Goal: Transaction & Acquisition: Purchase product/service

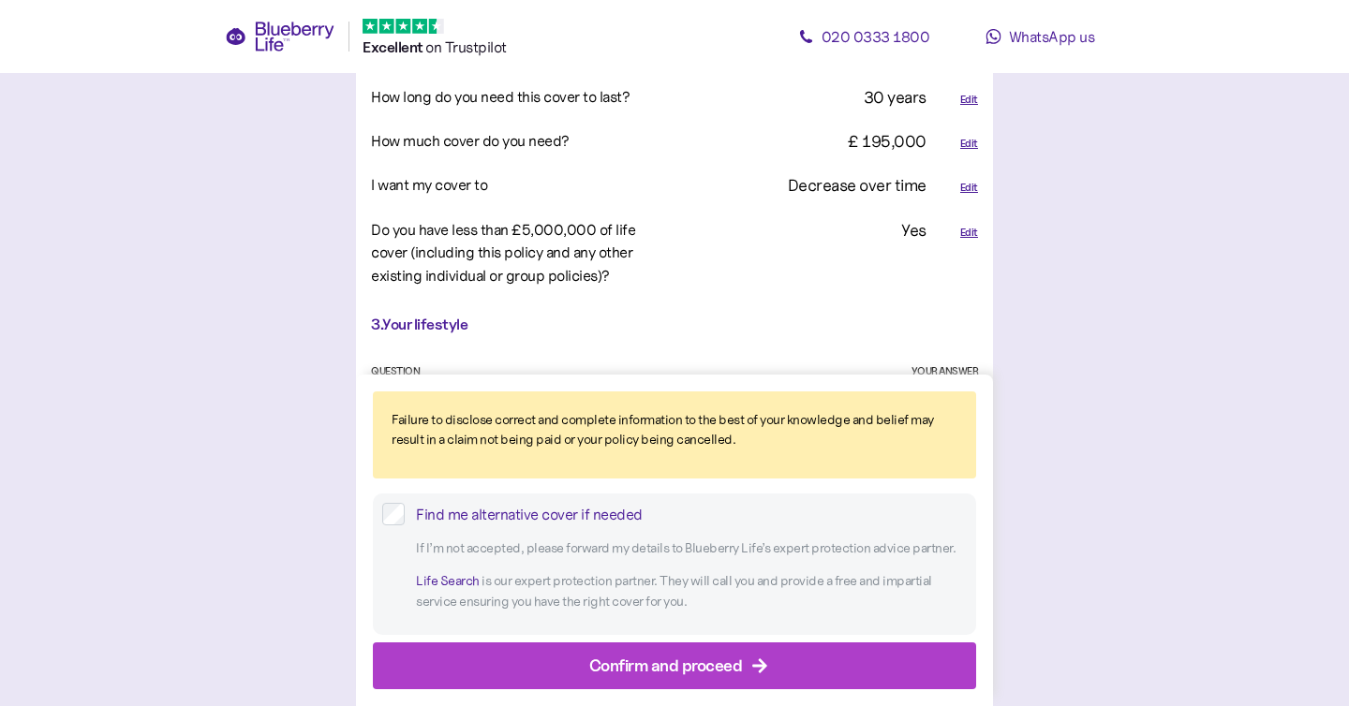
scroll to position [1347, 0]
click at [581, 660] on div "Confirm and proceed" at bounding box center [678, 666] width 561 height 45
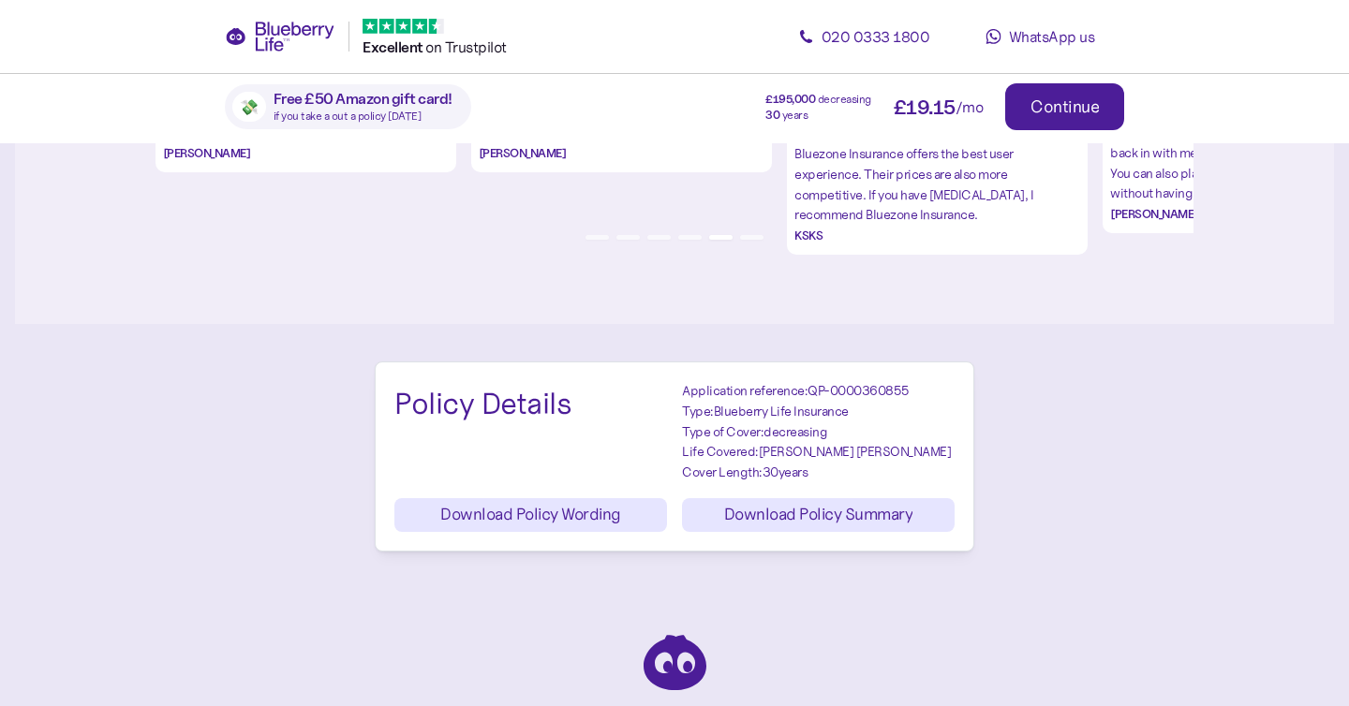
scroll to position [2392, 0]
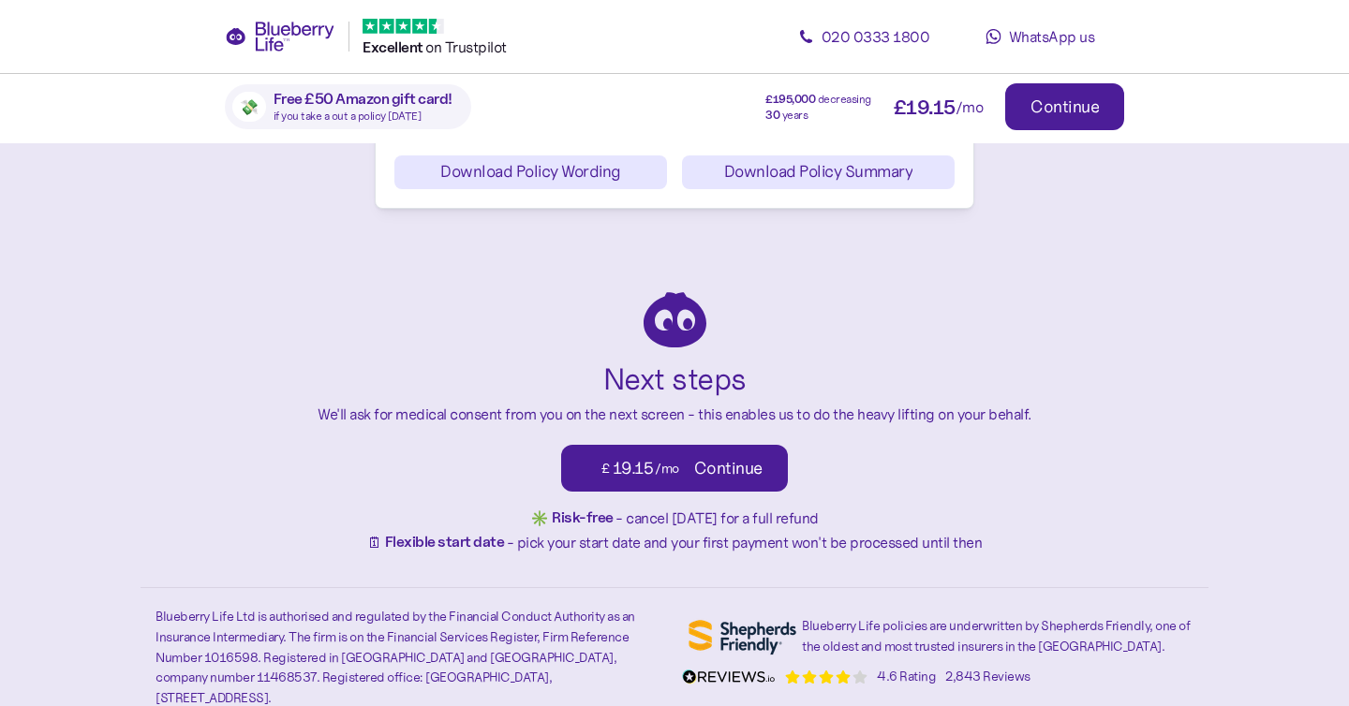
click at [741, 463] on div "Continue" at bounding box center [728, 468] width 68 height 17
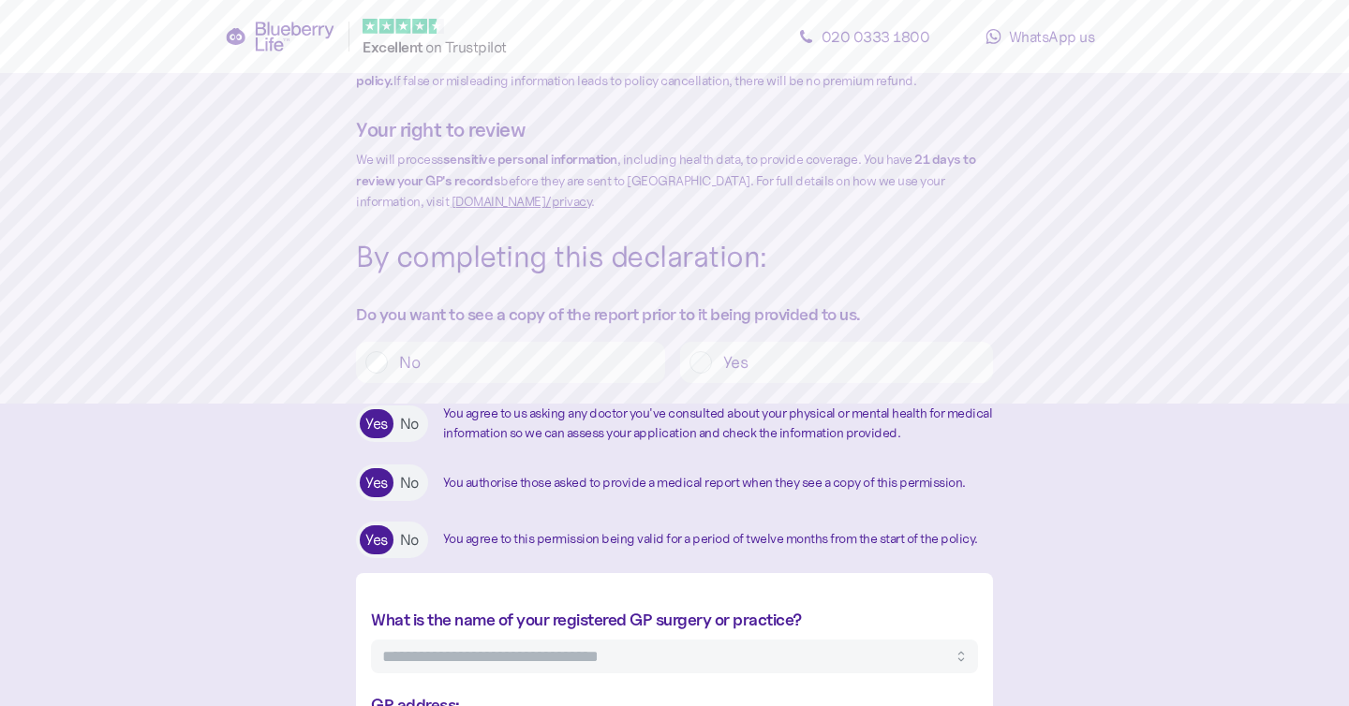
scroll to position [311, 0]
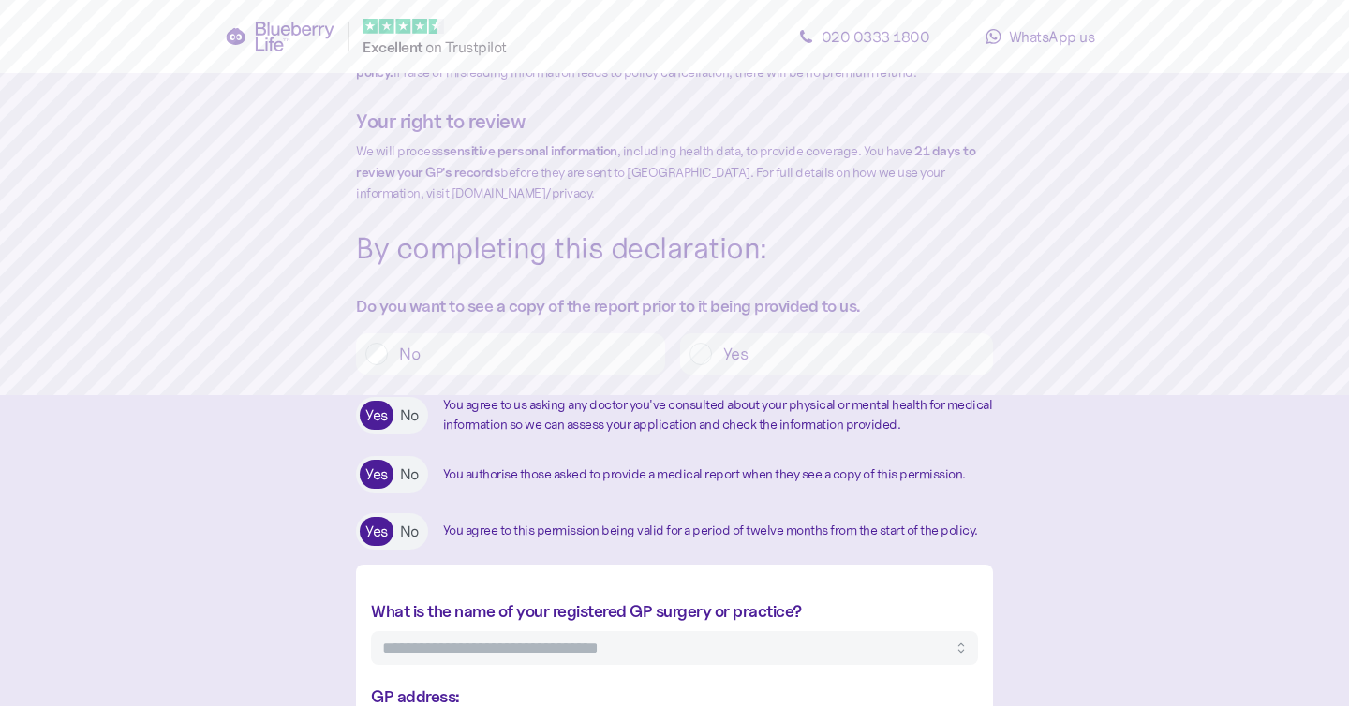
click at [541, 365] on label "No" at bounding box center [522, 354] width 268 height 22
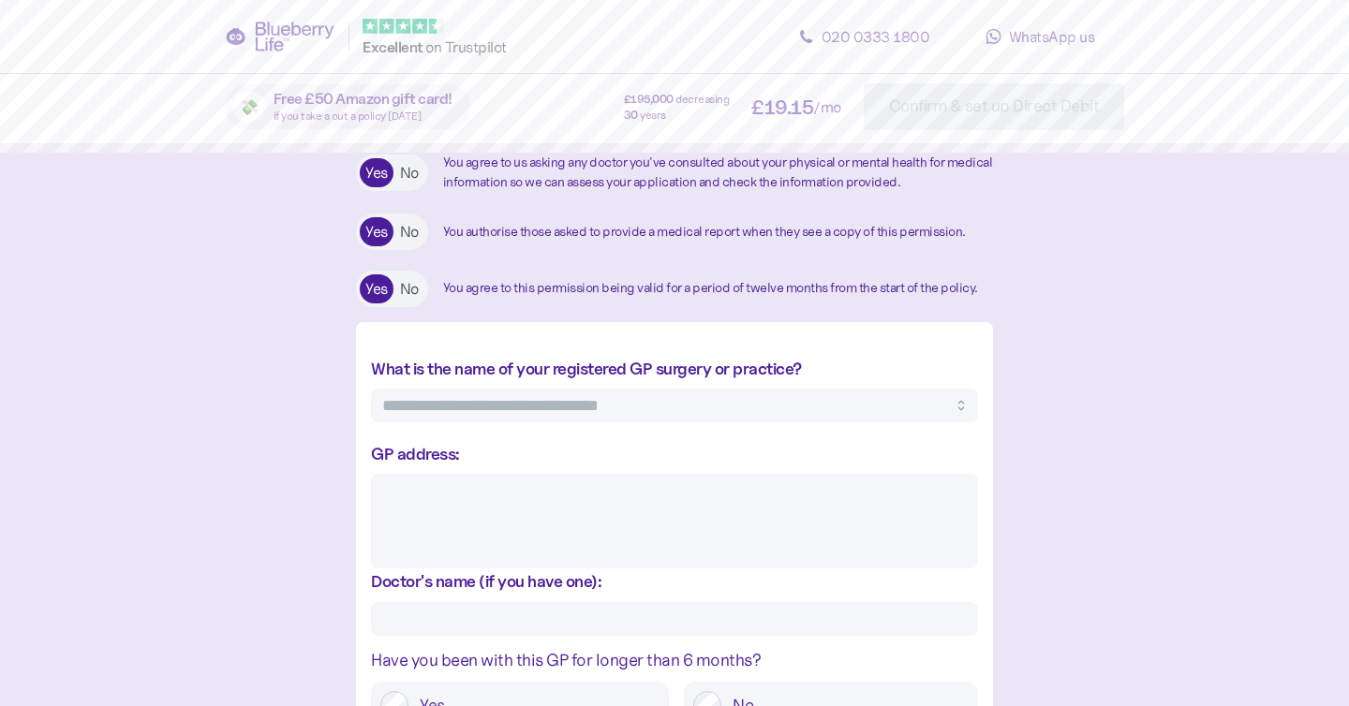
scroll to position [615, 0]
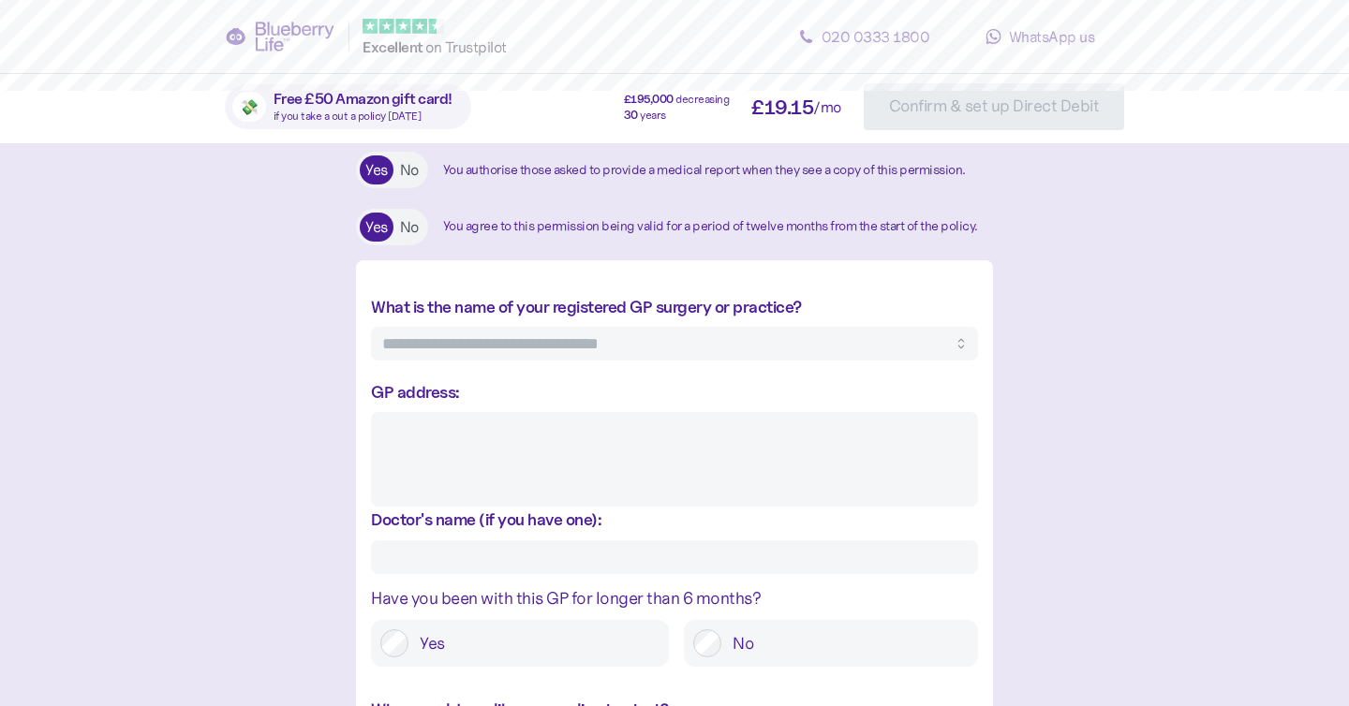
click at [543, 358] on input "What is the name of your registered GP surgery or practice?" at bounding box center [674, 344] width 607 height 34
type input "**********"
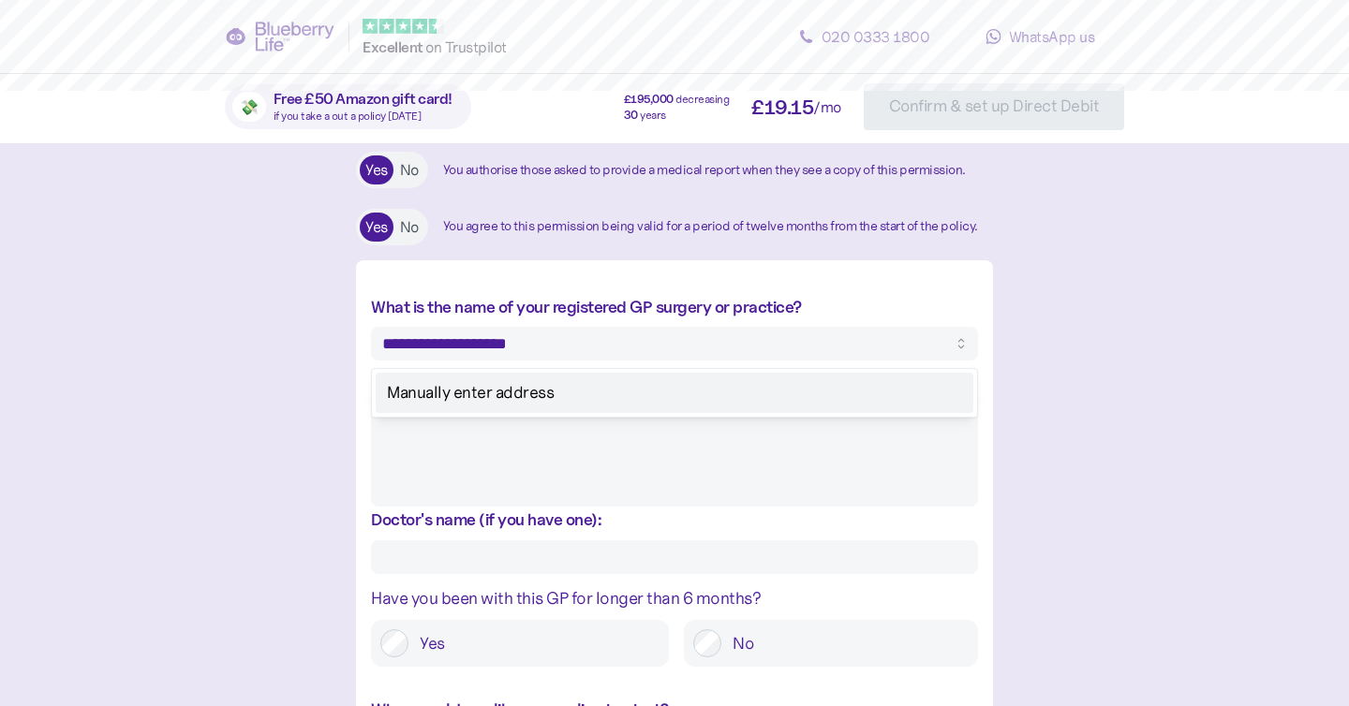
click at [540, 417] on div "Manually enter address" at bounding box center [674, 393] width 605 height 48
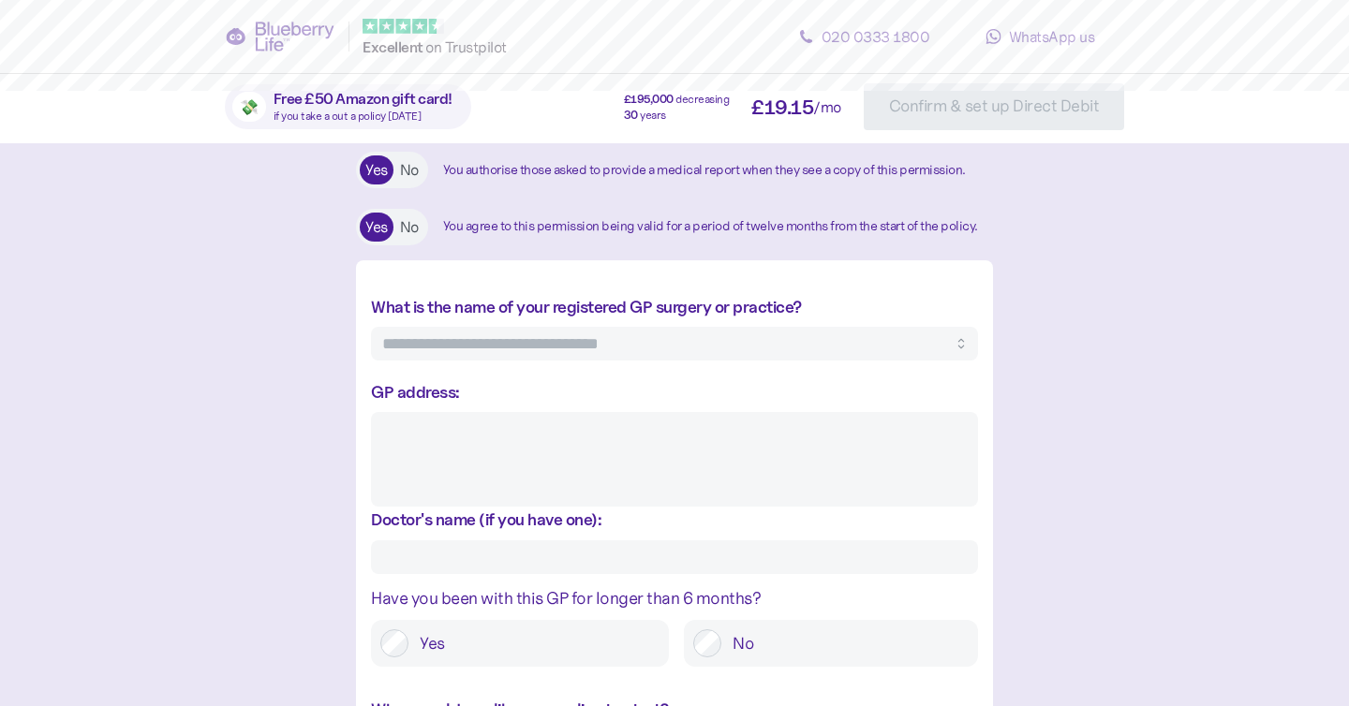
click at [518, 457] on textarea "GP address:" at bounding box center [674, 459] width 607 height 95
click at [546, 360] on input "What is the name of your registered GP surgery or practice?" at bounding box center [674, 344] width 607 height 34
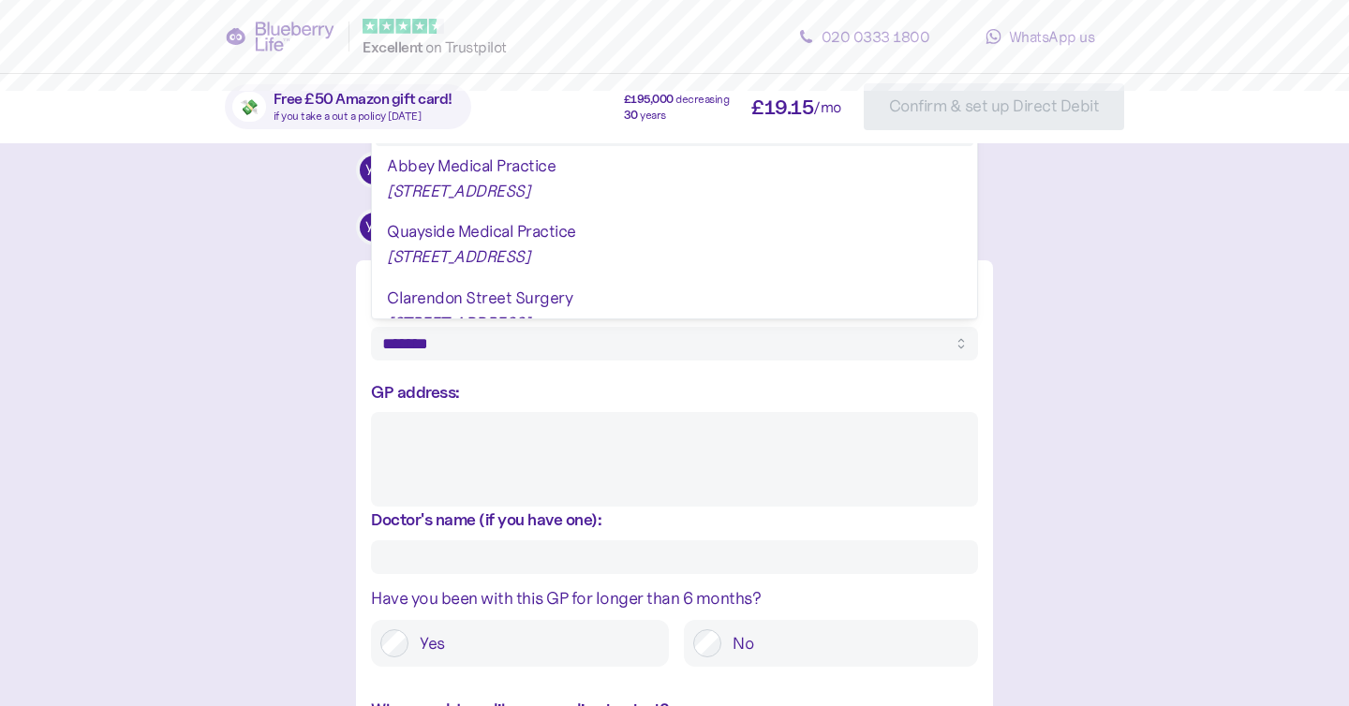
type input "******"
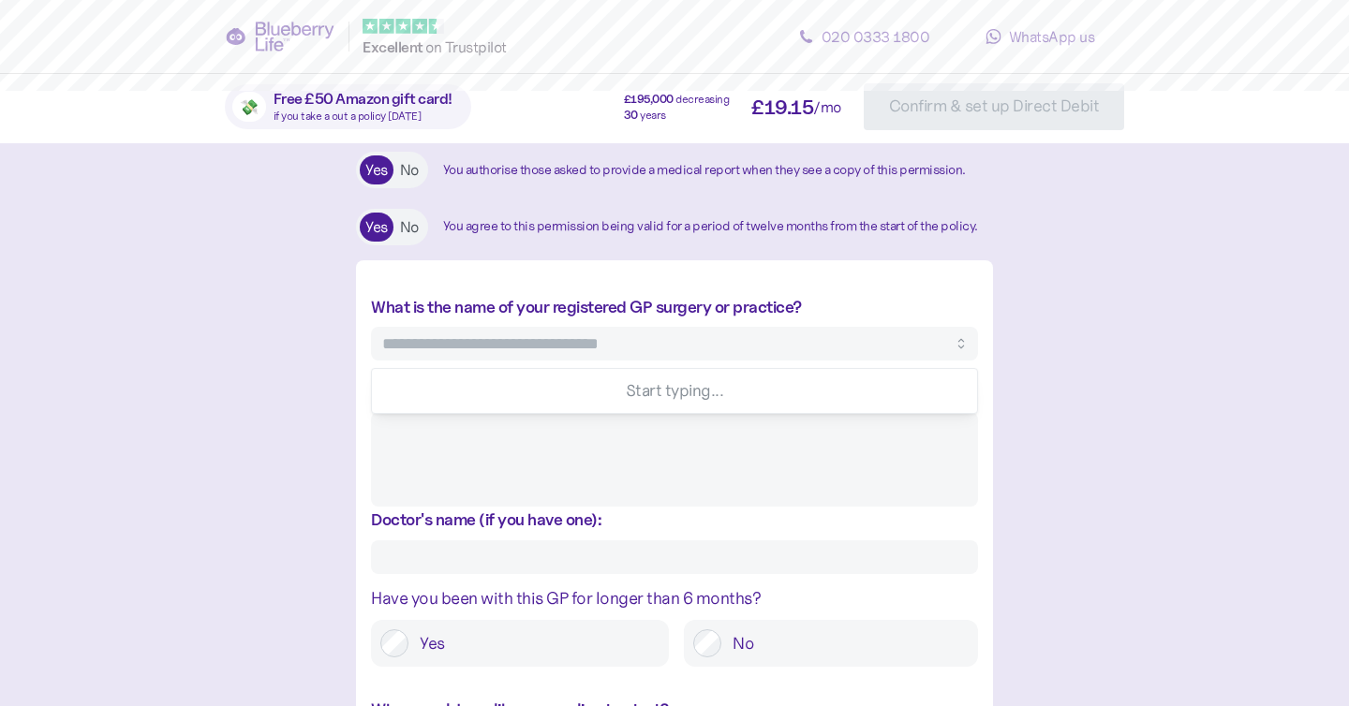
paste input "********"
type input "********"
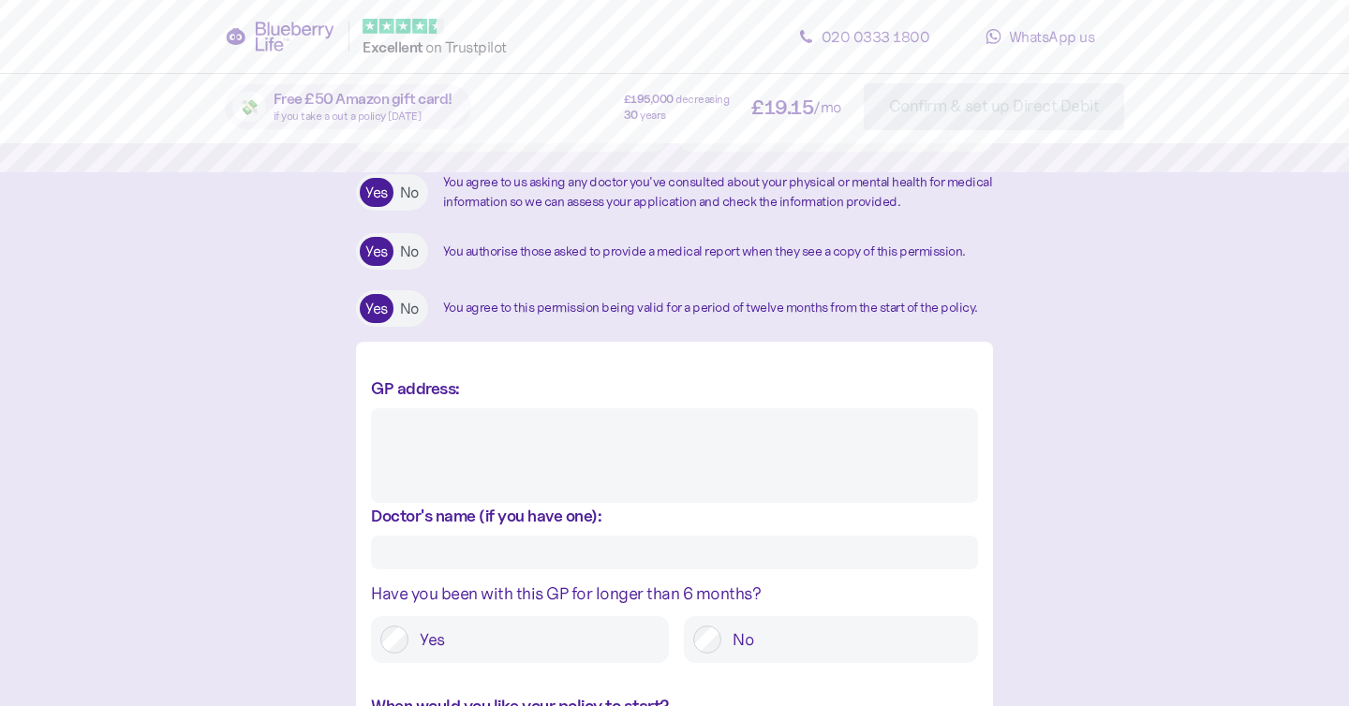
scroll to position [531, 0]
click at [515, 397] on div "GP address:" at bounding box center [674, 433] width 607 height 146
click at [512, 433] on textarea "GP address:" at bounding box center [674, 458] width 607 height 95
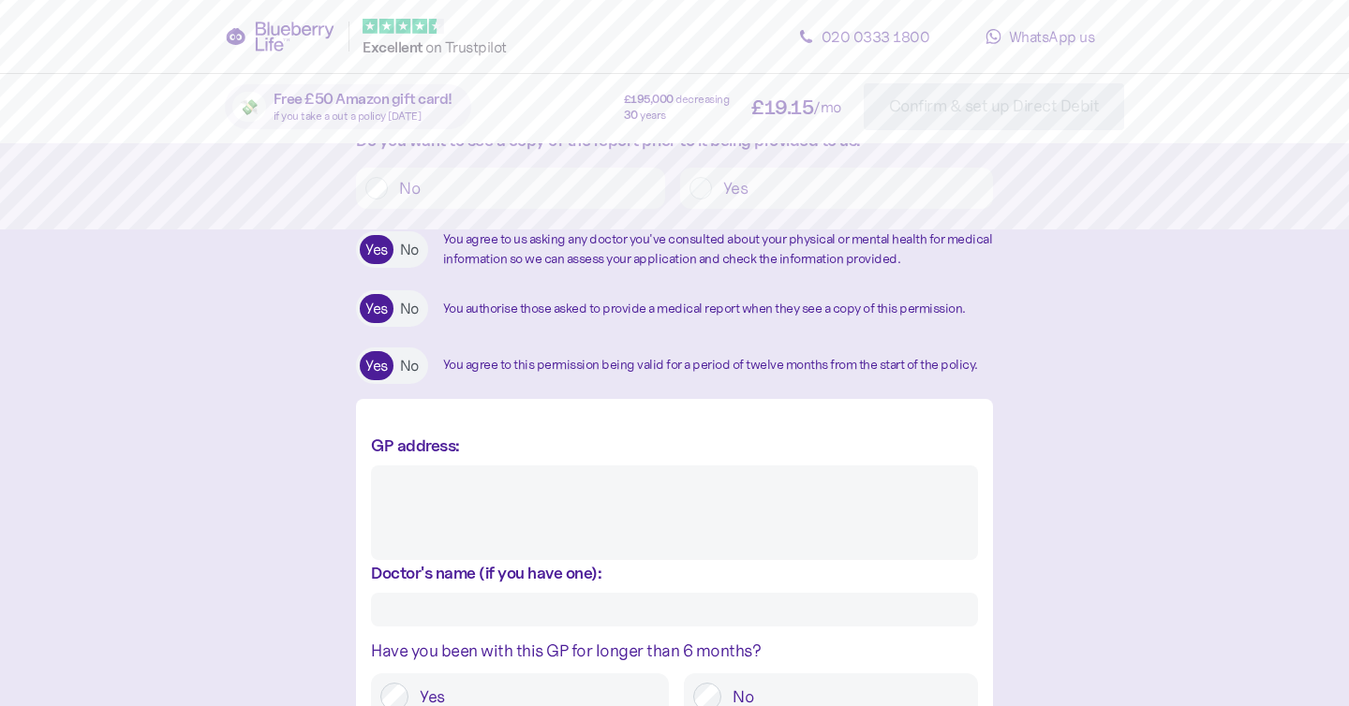
scroll to position [452, 0]
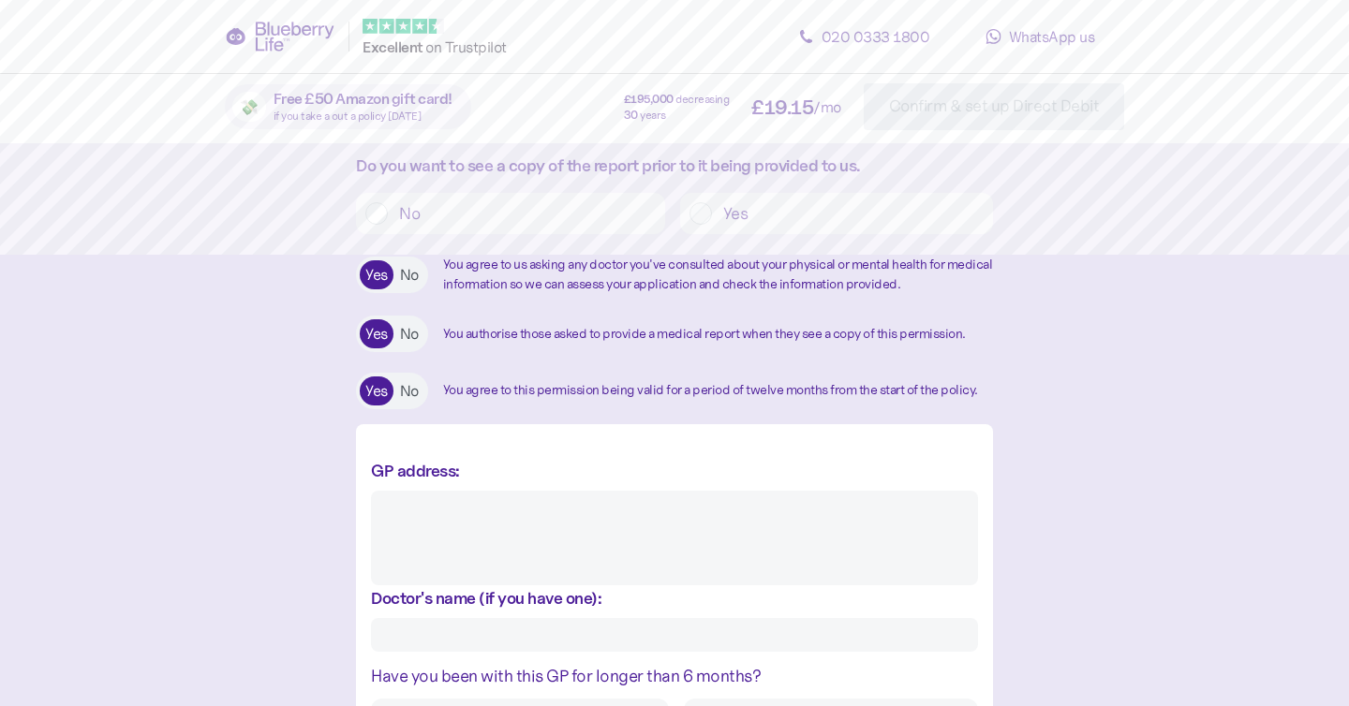
paste textarea "**********"
type textarea "*"
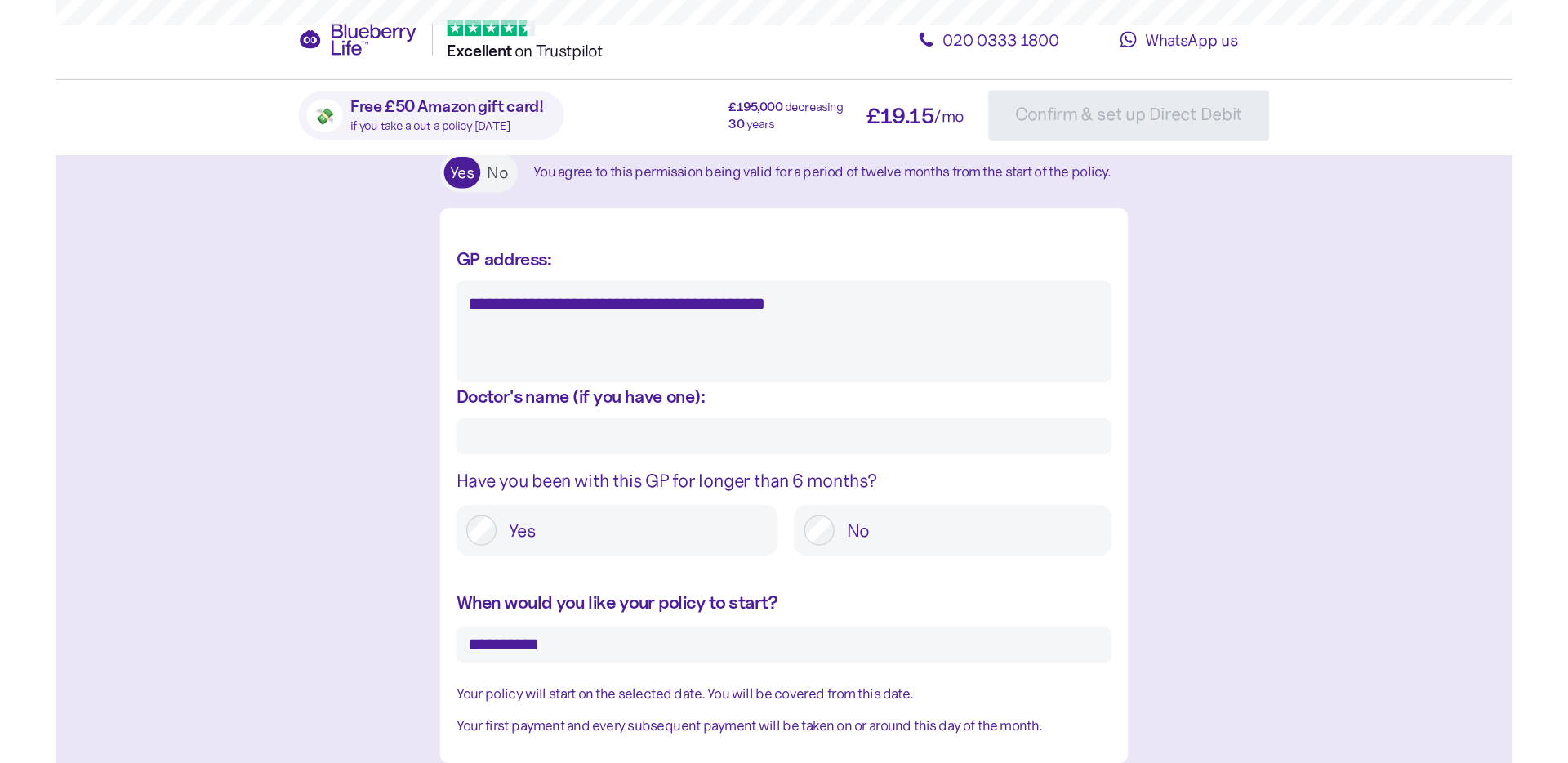
scroll to position [638, 0]
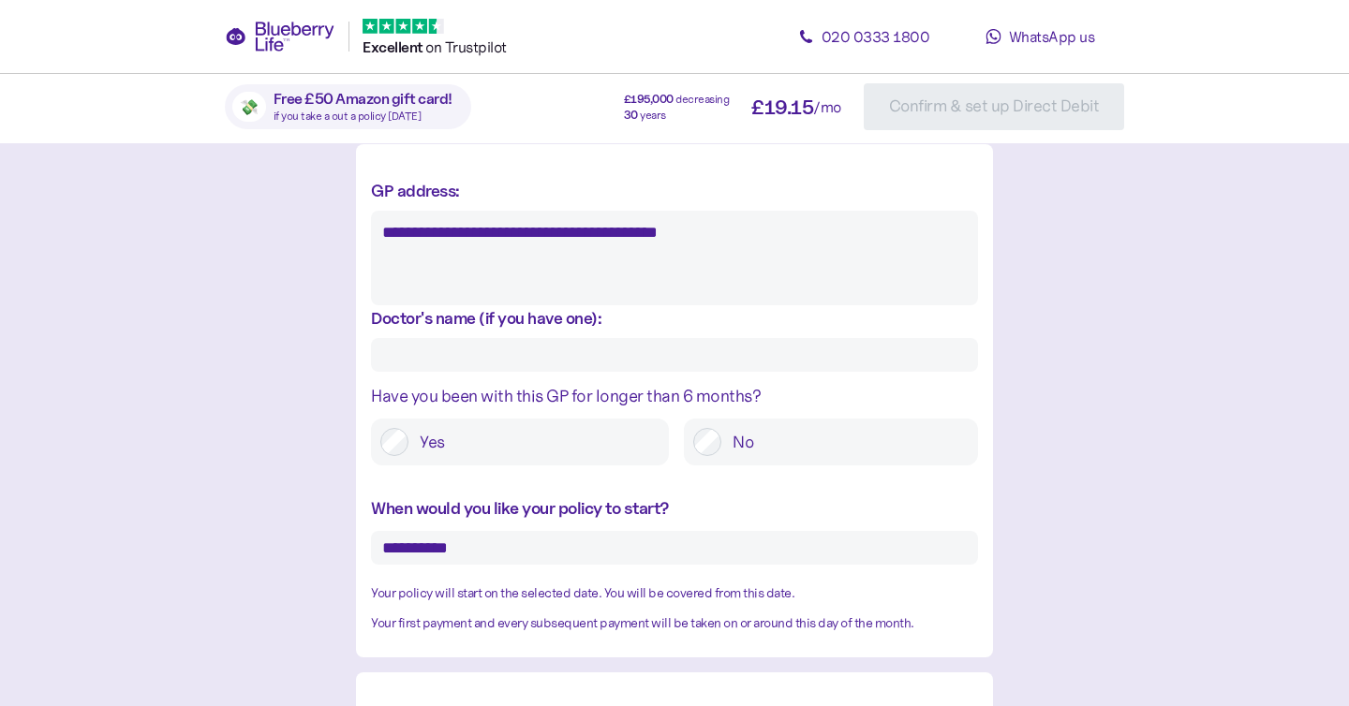
type textarea "**********"
click at [477, 466] on div "Yes" at bounding box center [520, 442] width 298 height 47
click at [470, 456] on label "Yes" at bounding box center [533, 442] width 251 height 28
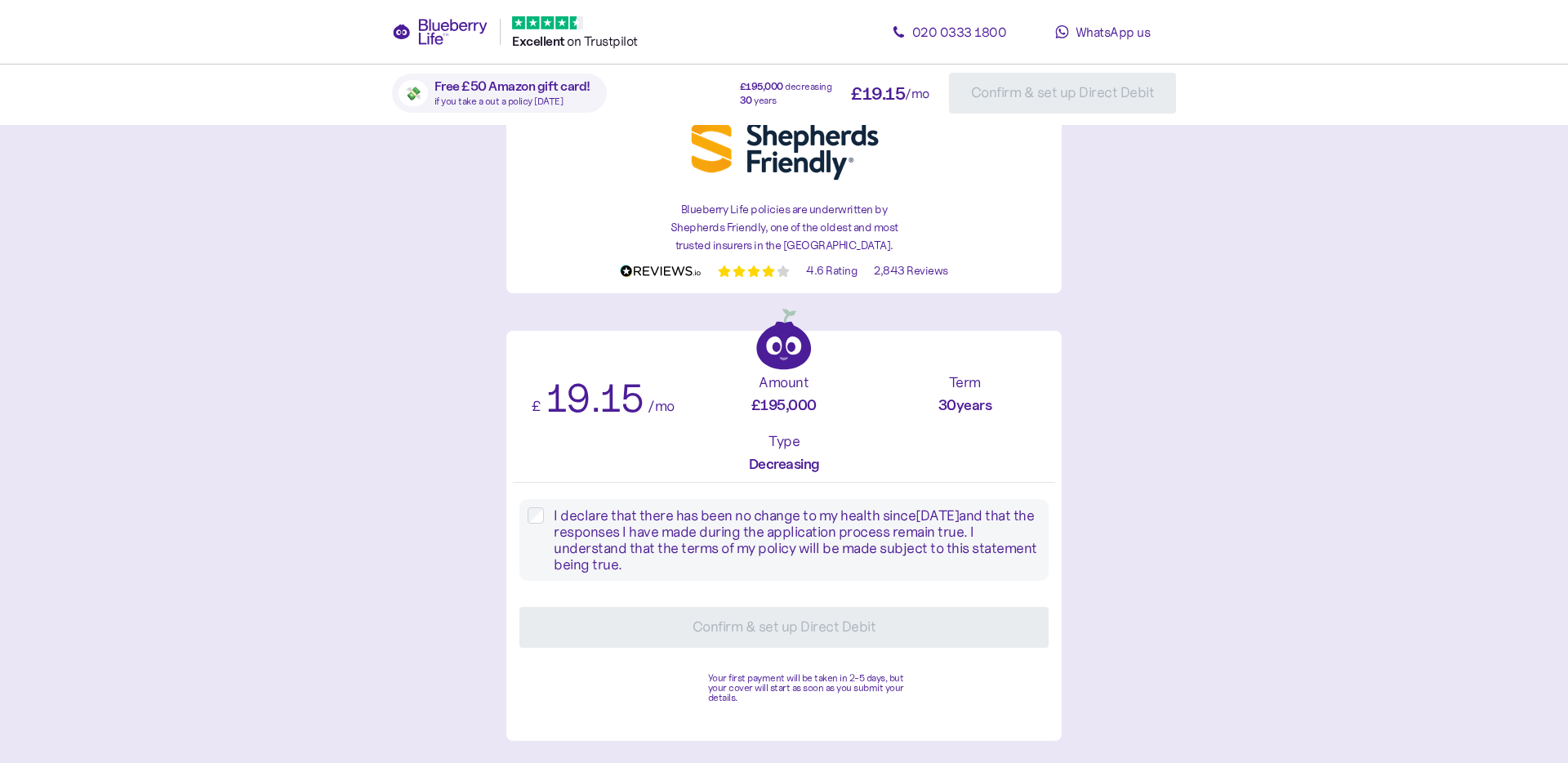
scroll to position [1273, 0]
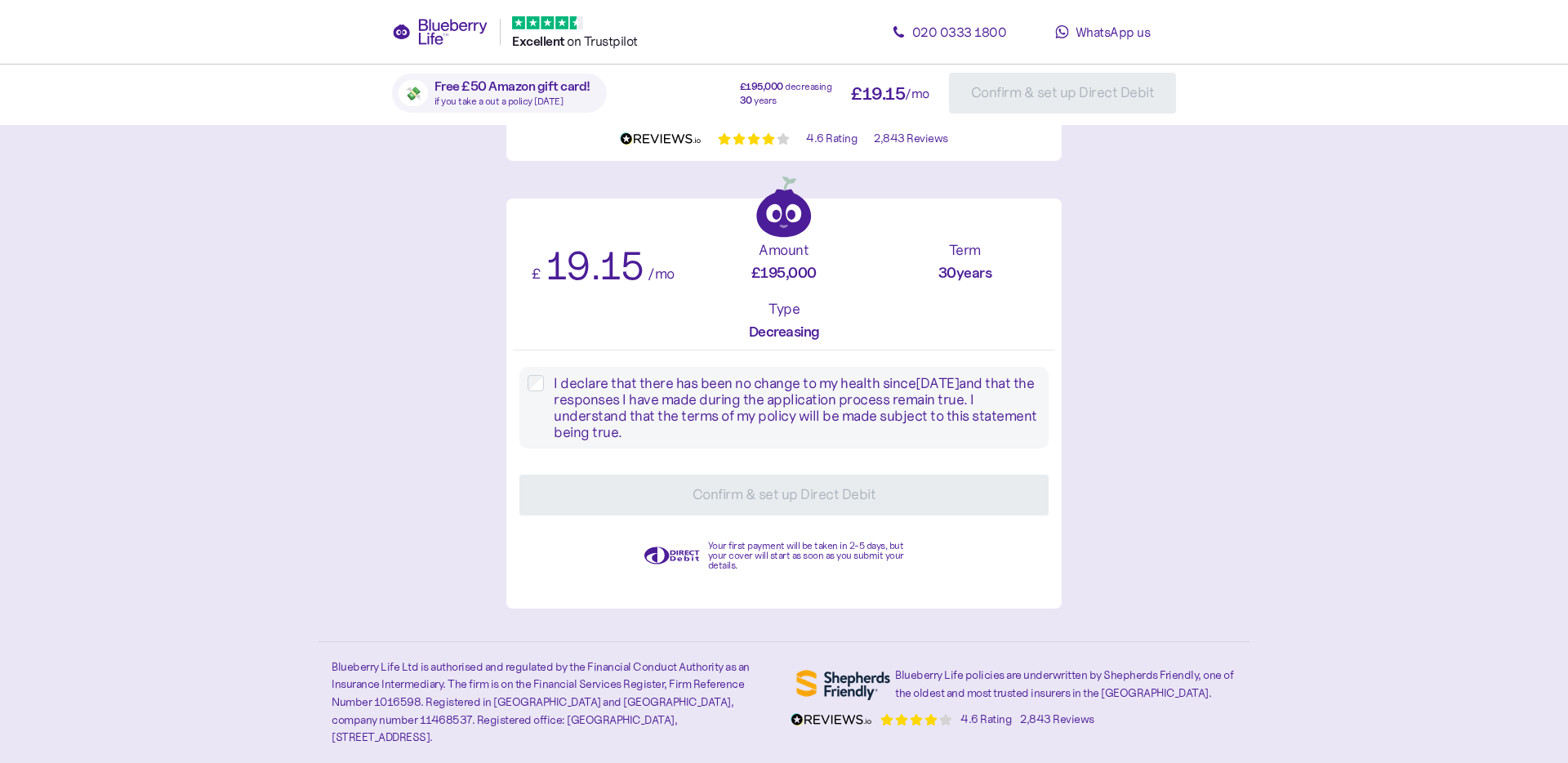
click at [546, 399] on label "I declare that there has been no change to my health since [DATE] and that the …" at bounding box center [792, 407] width 497 height 65
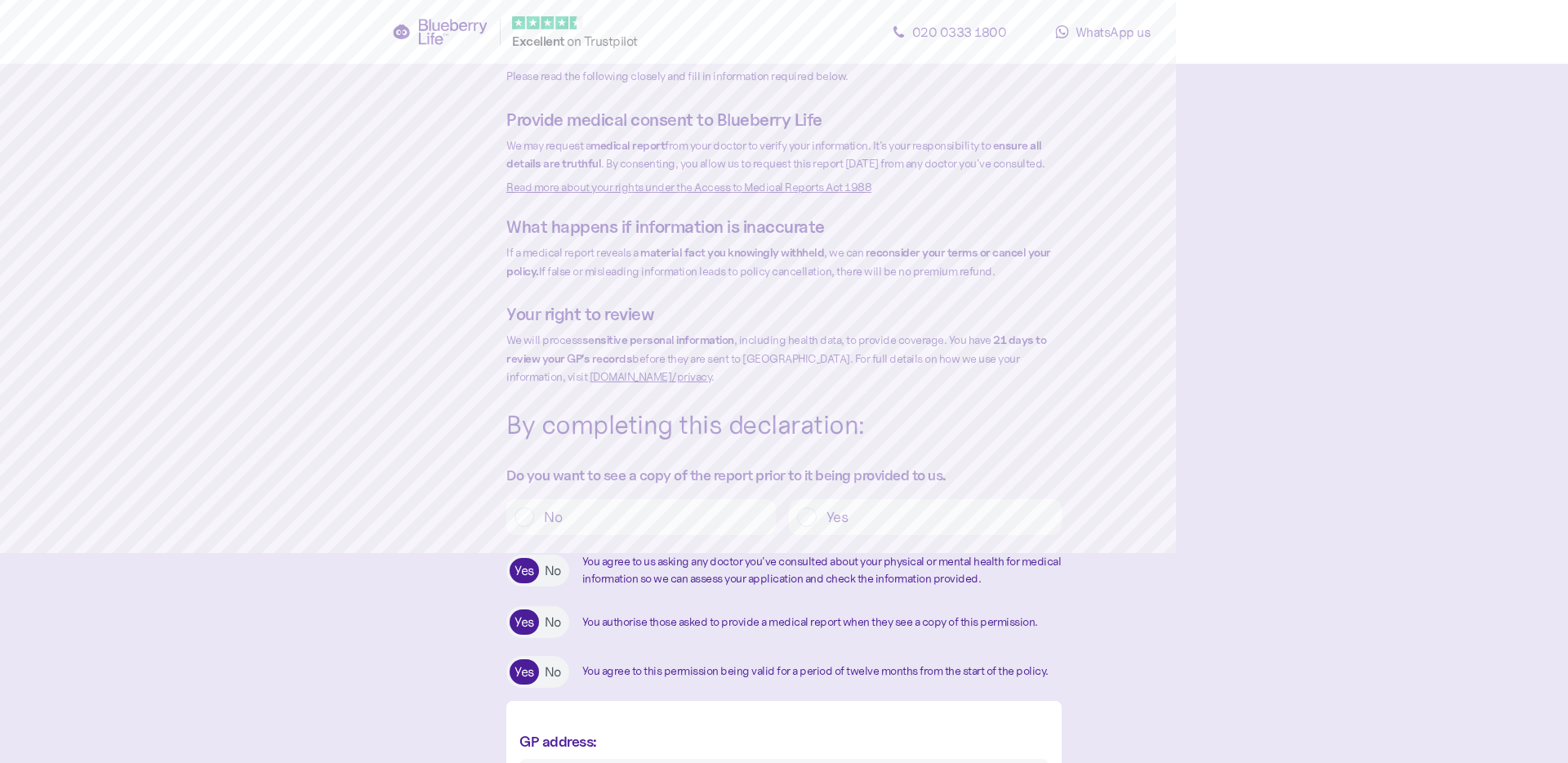
scroll to position [0, 0]
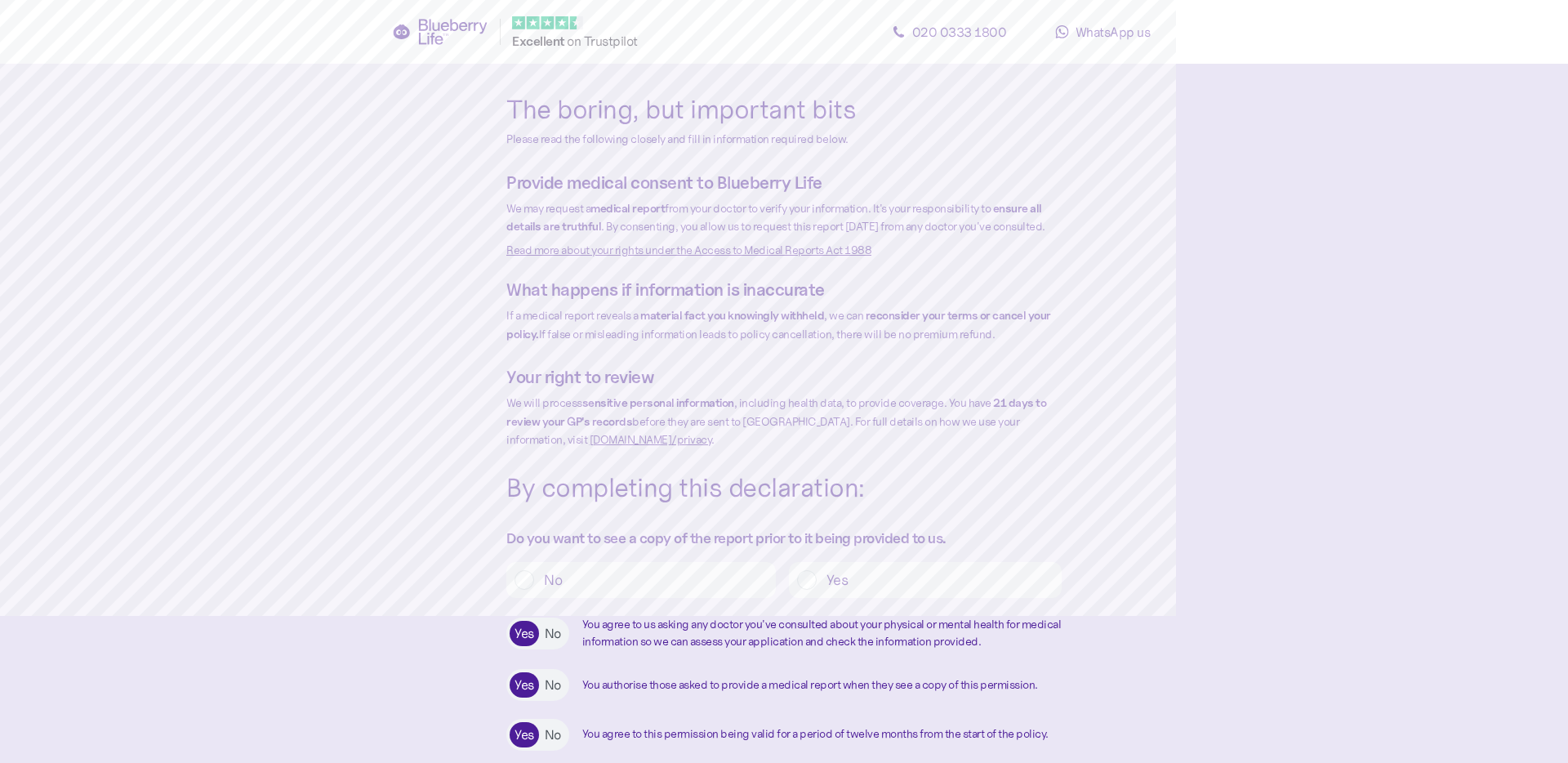
type textarea "*"
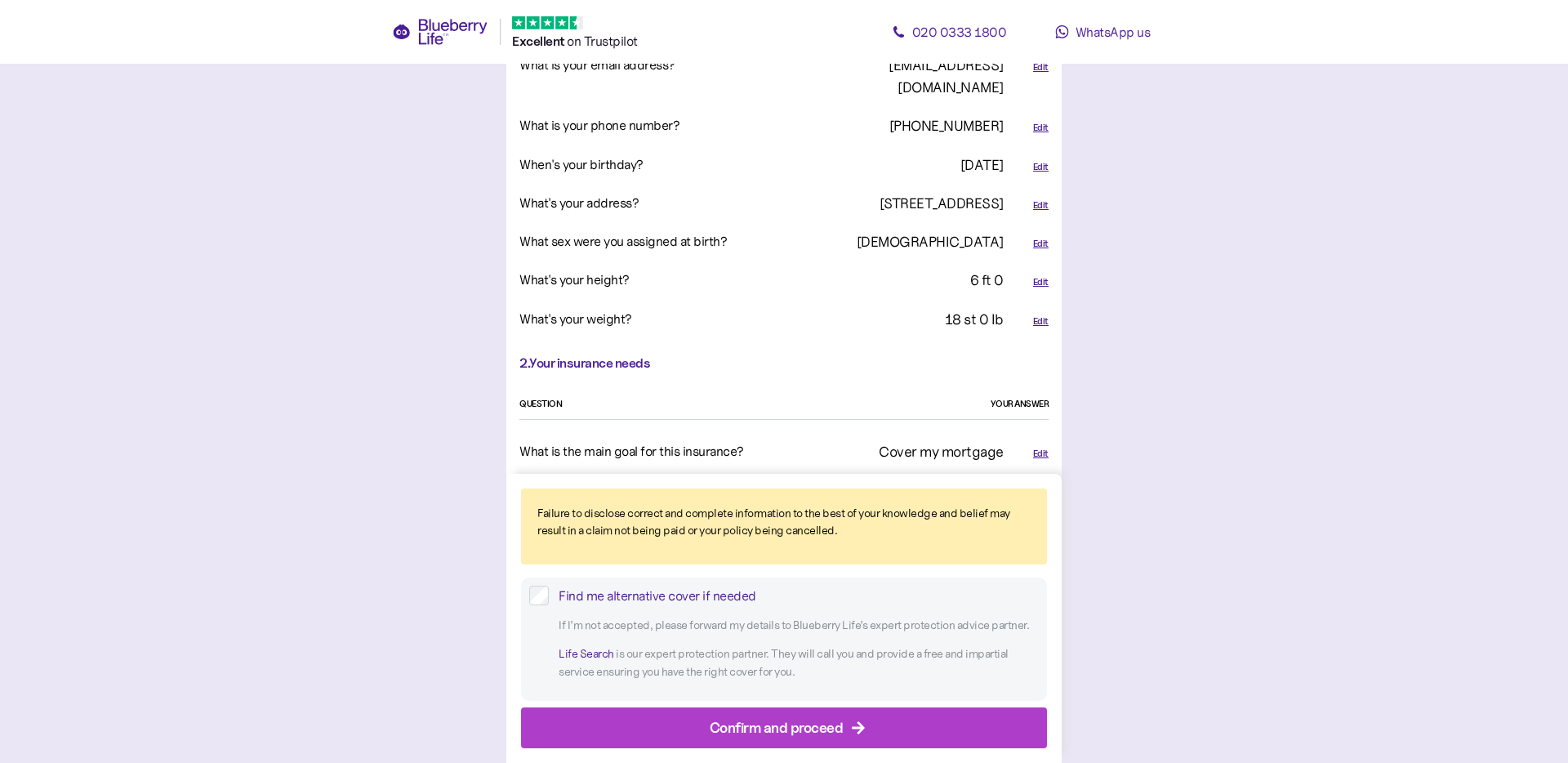
scroll to position [760, 0]
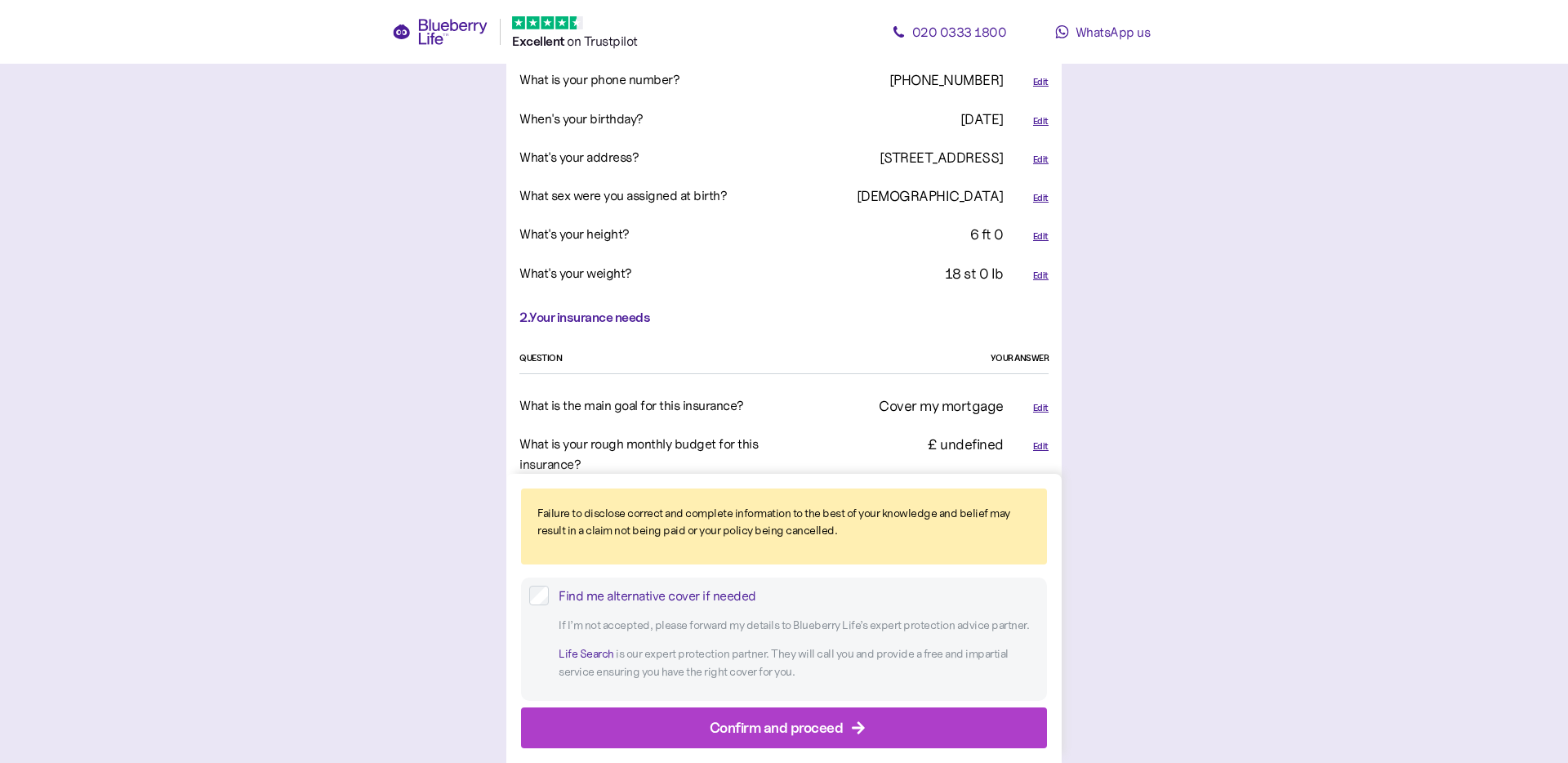
click at [831, 615] on div "Confirm and proceed" at bounding box center [777, 727] width 134 height 22
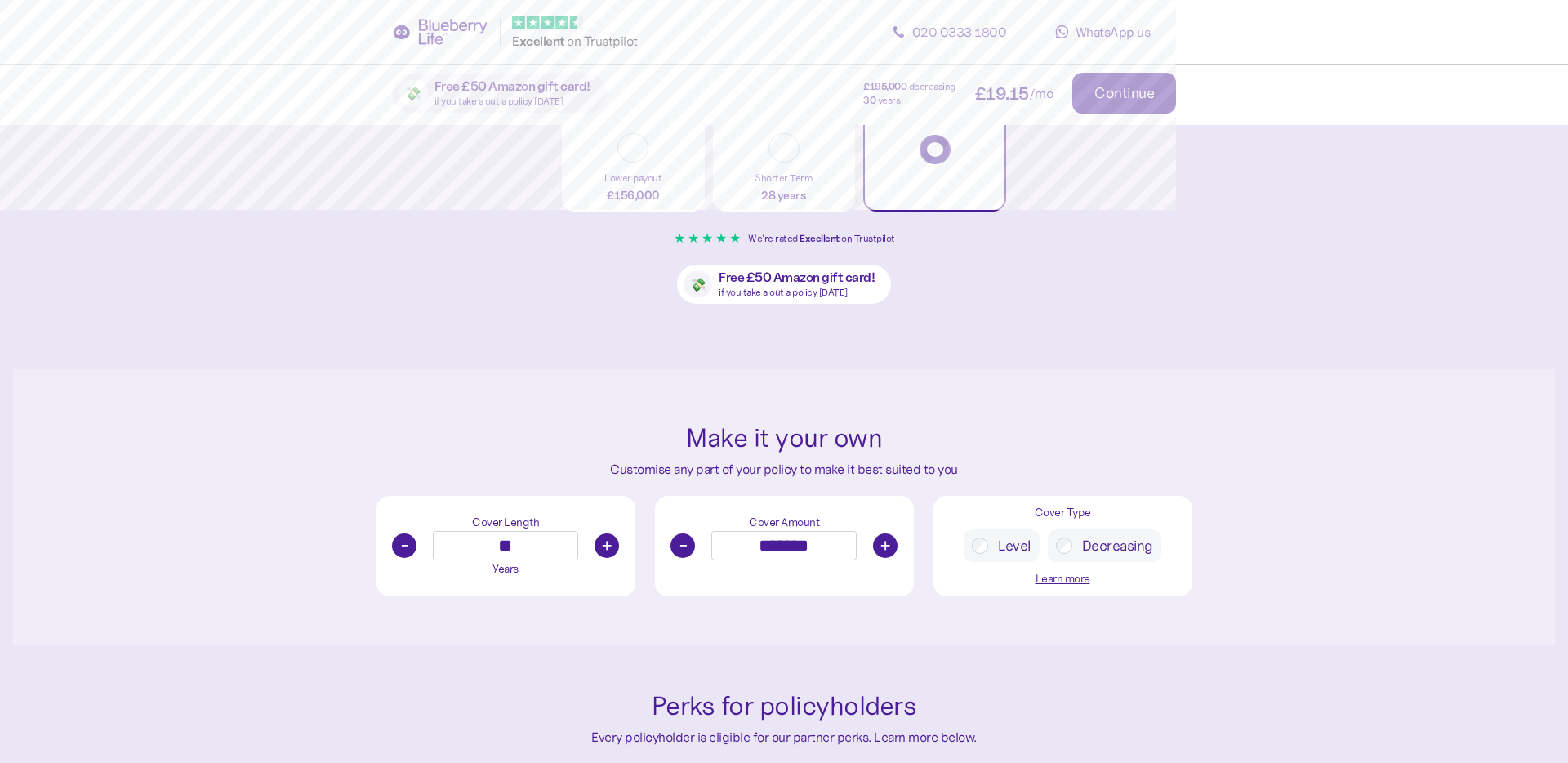
scroll to position [487, 0]
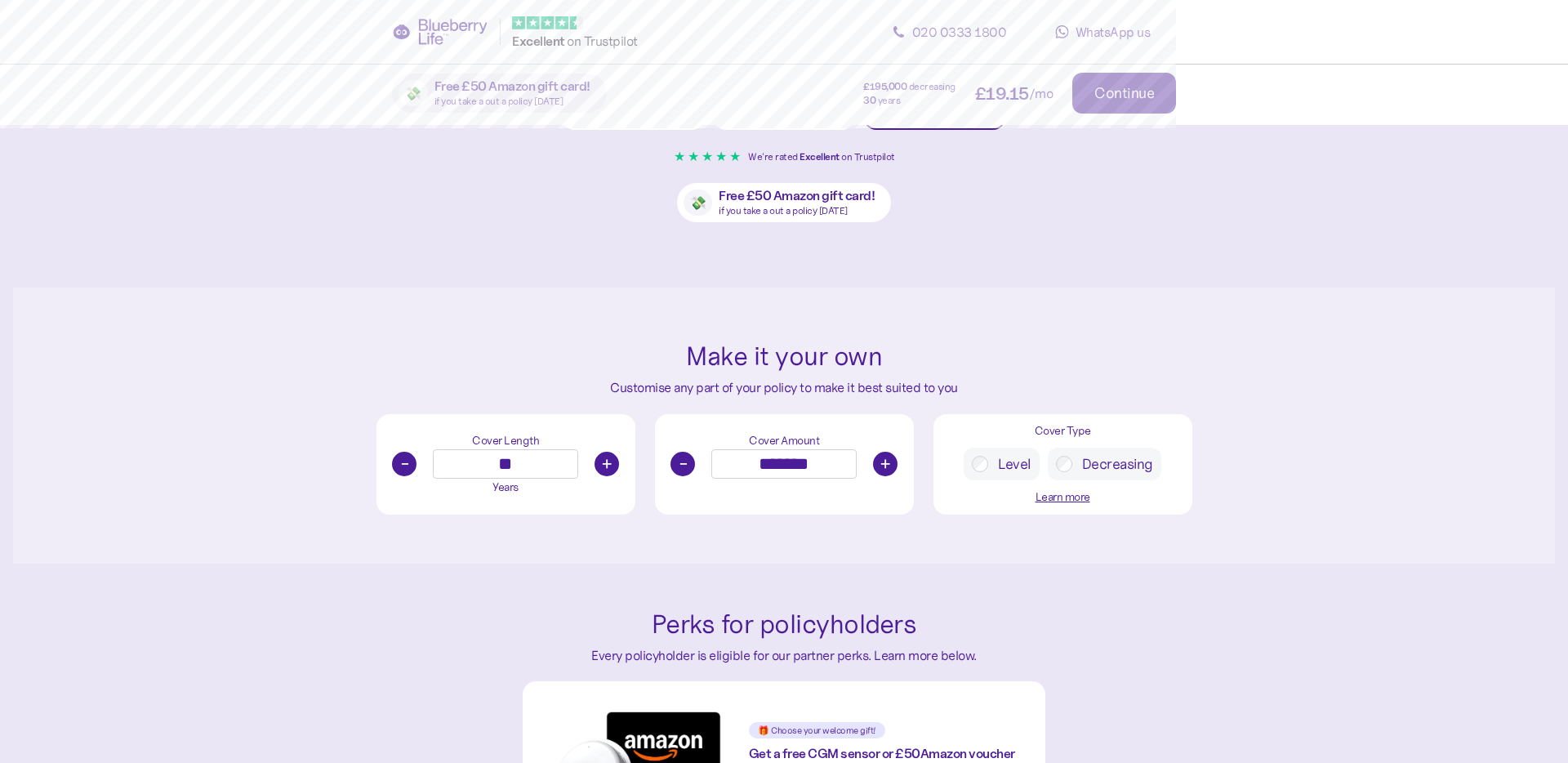
click at [882, 467] on button "+" at bounding box center [885, 464] width 24 height 24
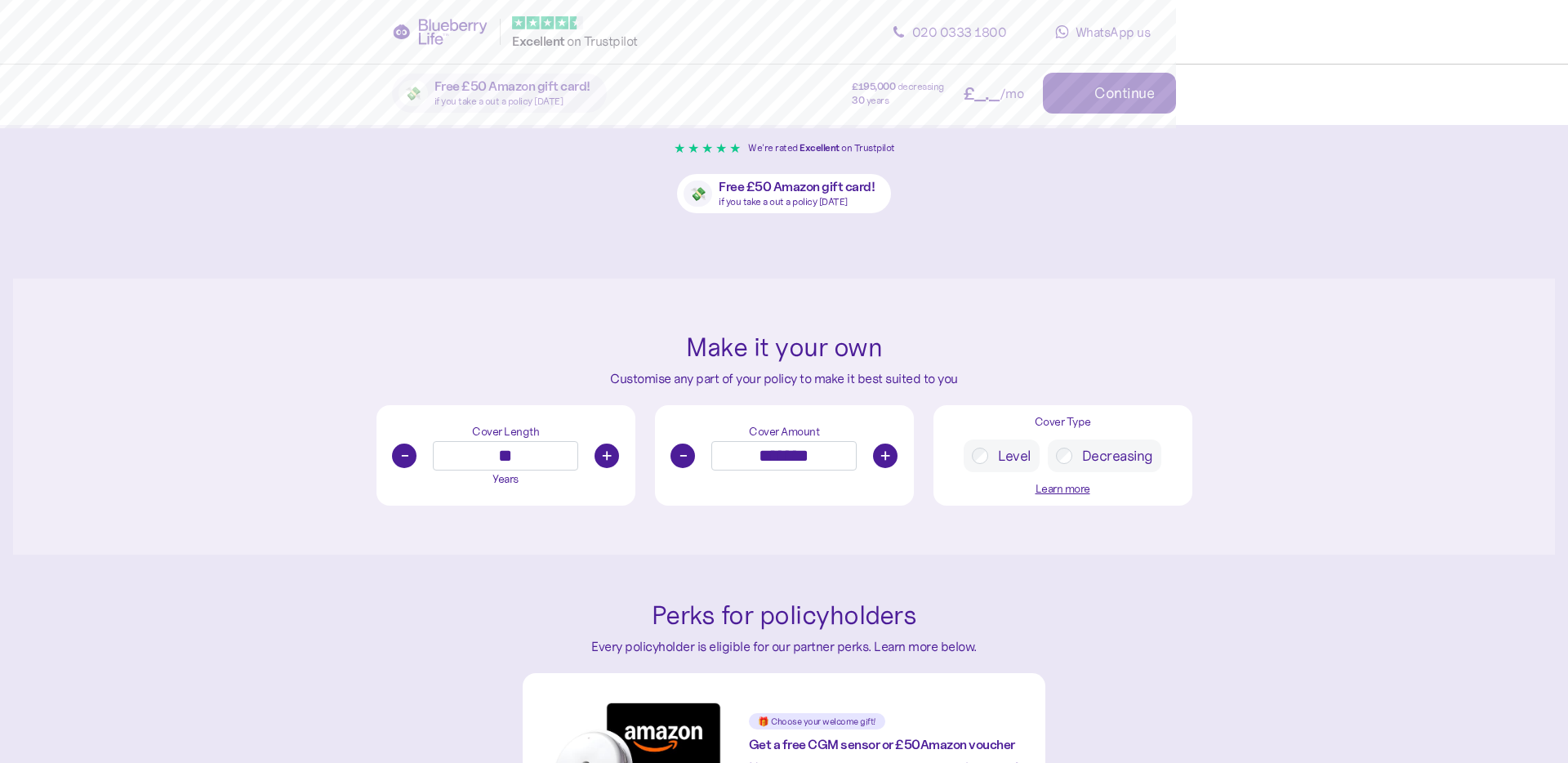
click at [882, 467] on button "+" at bounding box center [885, 456] width 24 height 24
type input "*******"
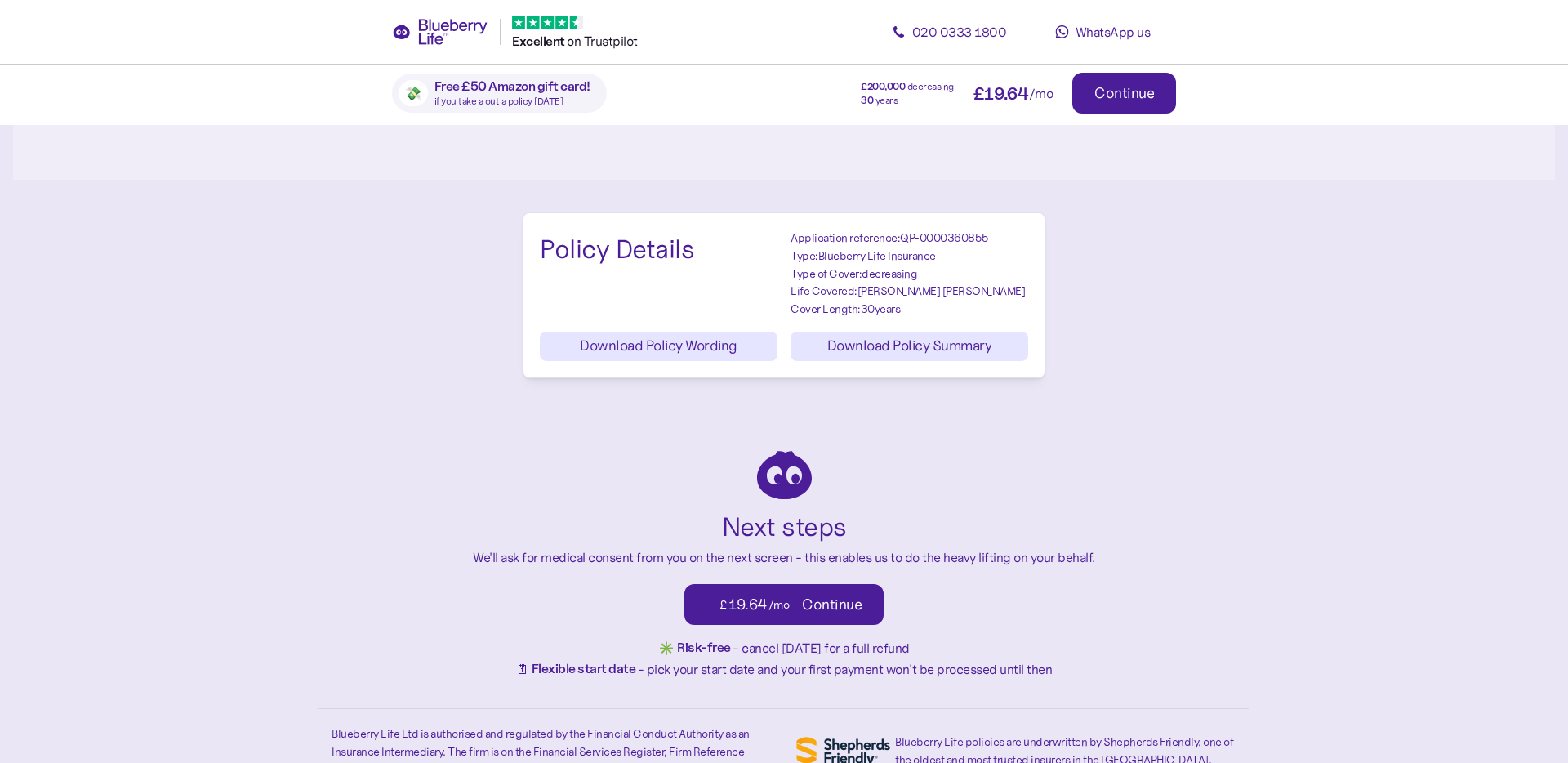
scroll to position [1940, 0]
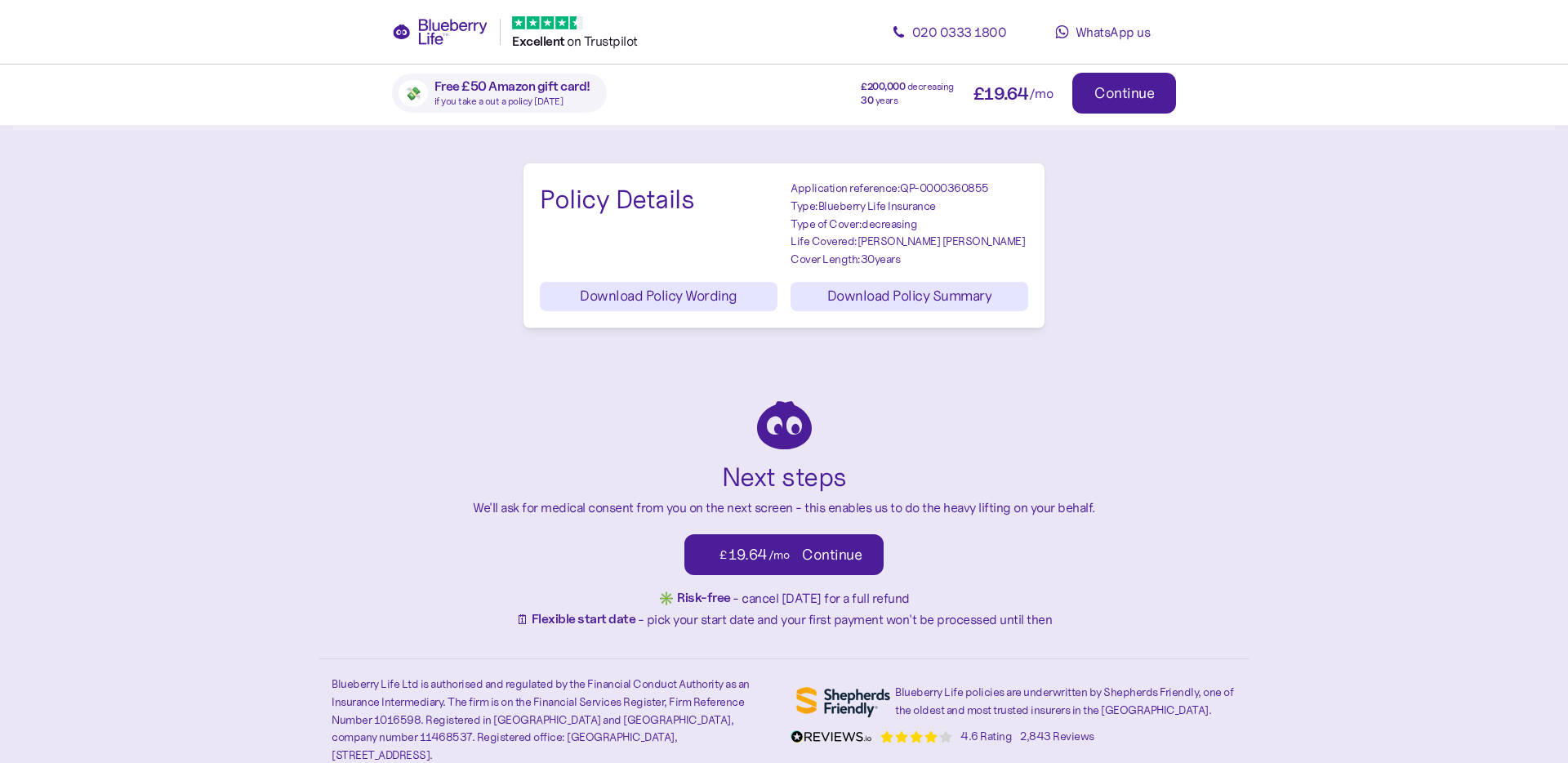
click at [849, 542] on span "£ 19.64 /mo Continue" at bounding box center [784, 555] width 156 height 39
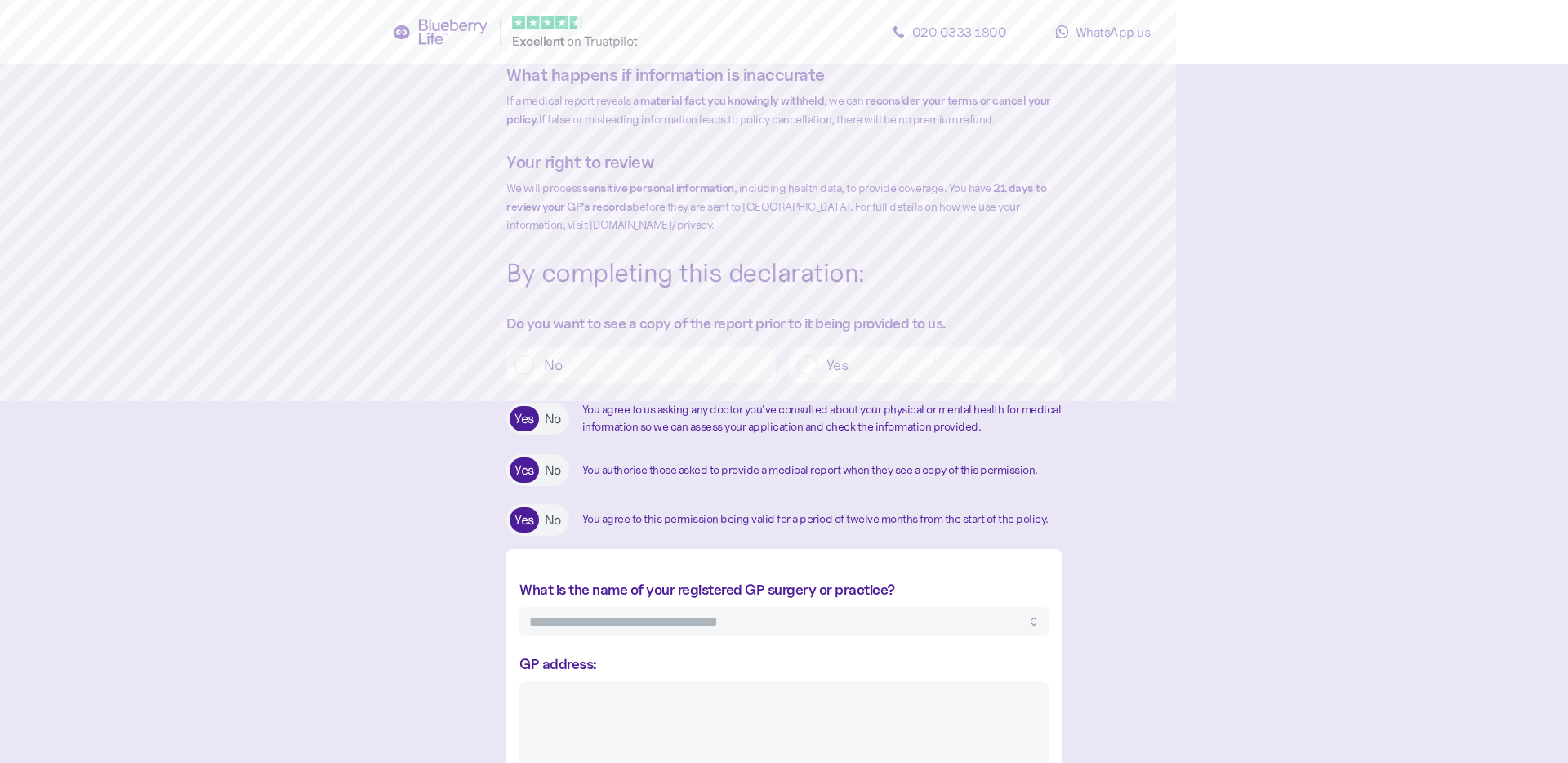
scroll to position [235, 0]
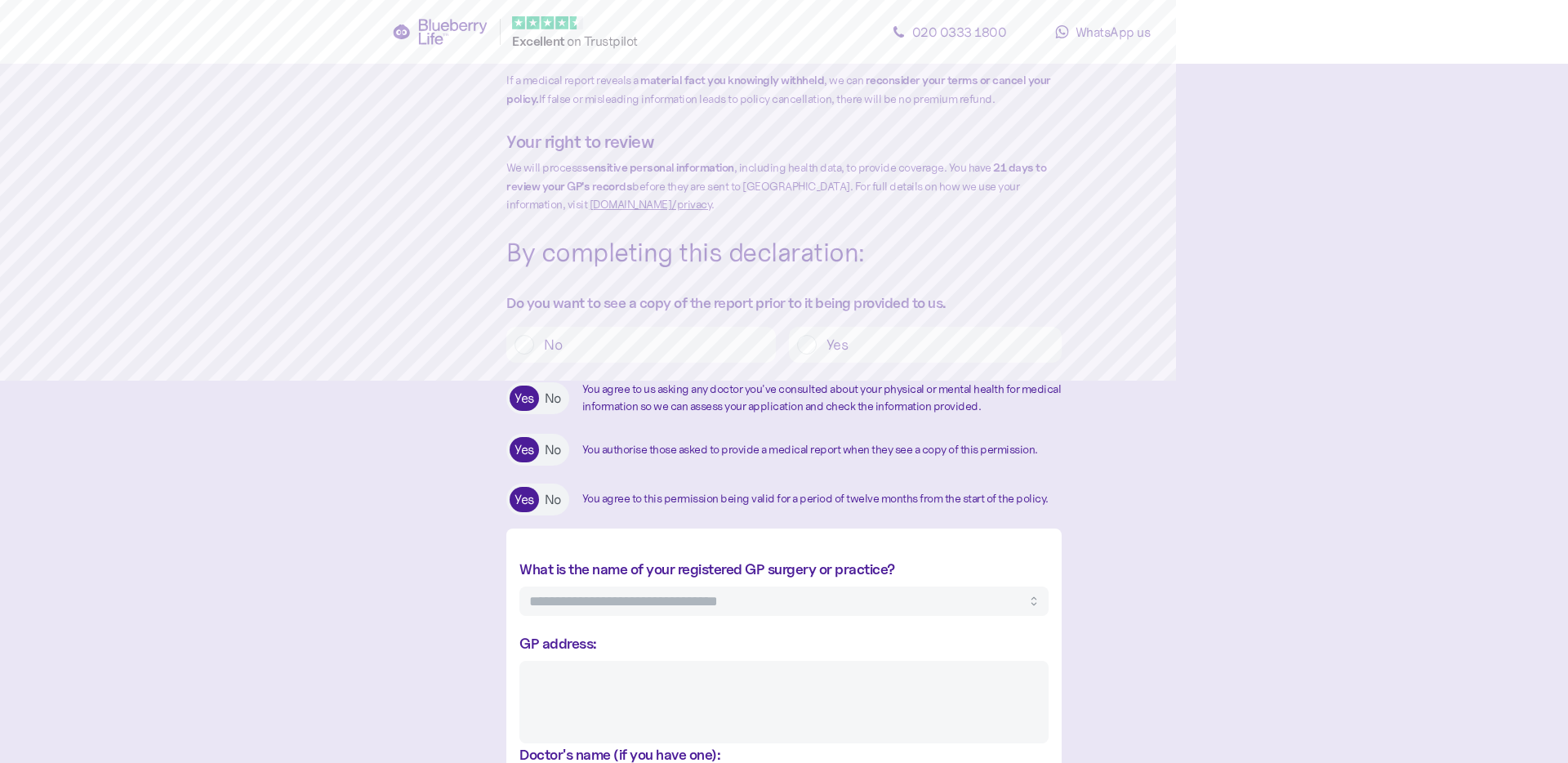
click at [664, 363] on div "No" at bounding box center [641, 344] width 269 height 36
click at [656, 355] on label "No" at bounding box center [651, 345] width 234 height 19
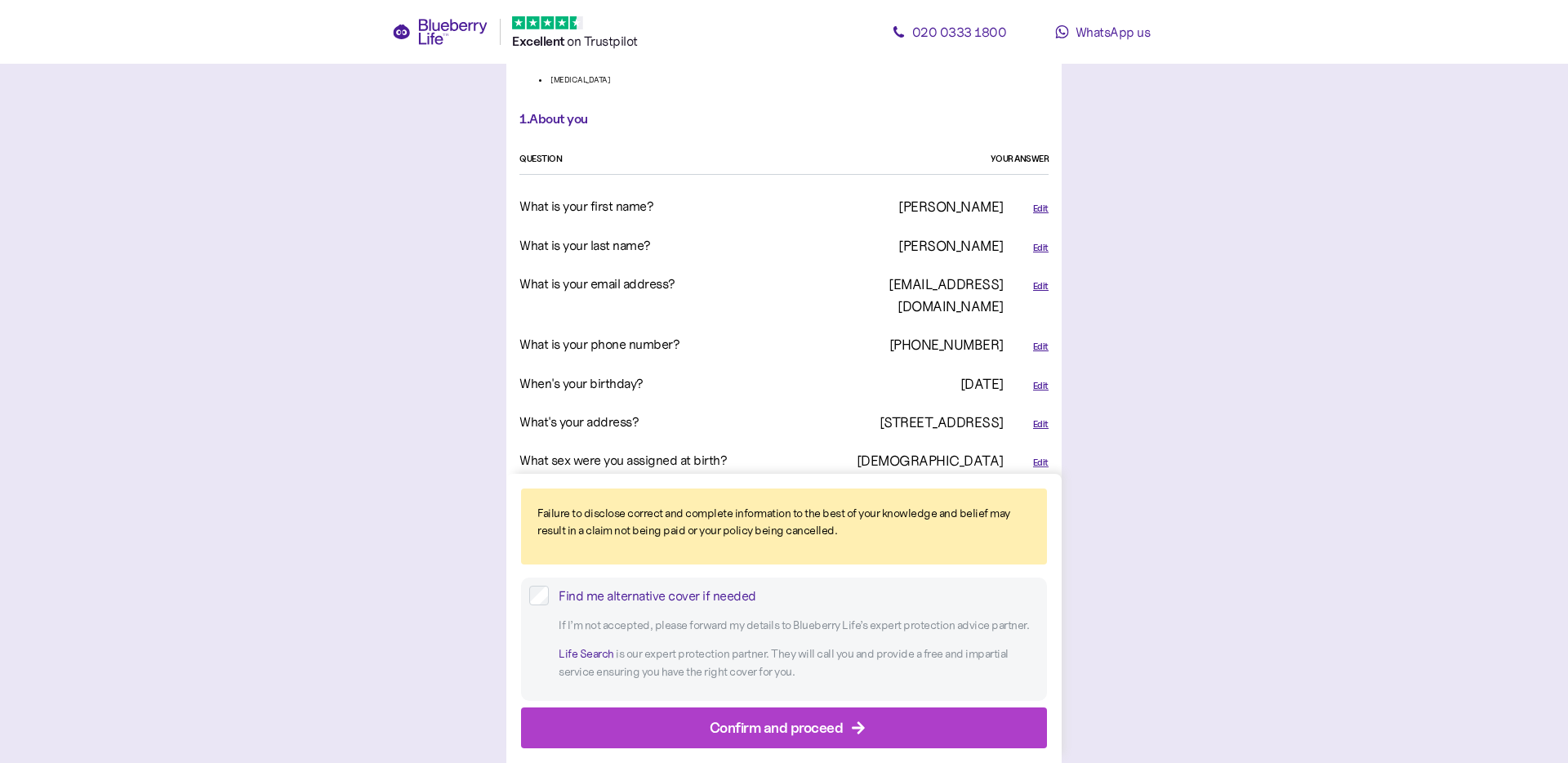
scroll to position [542, 0]
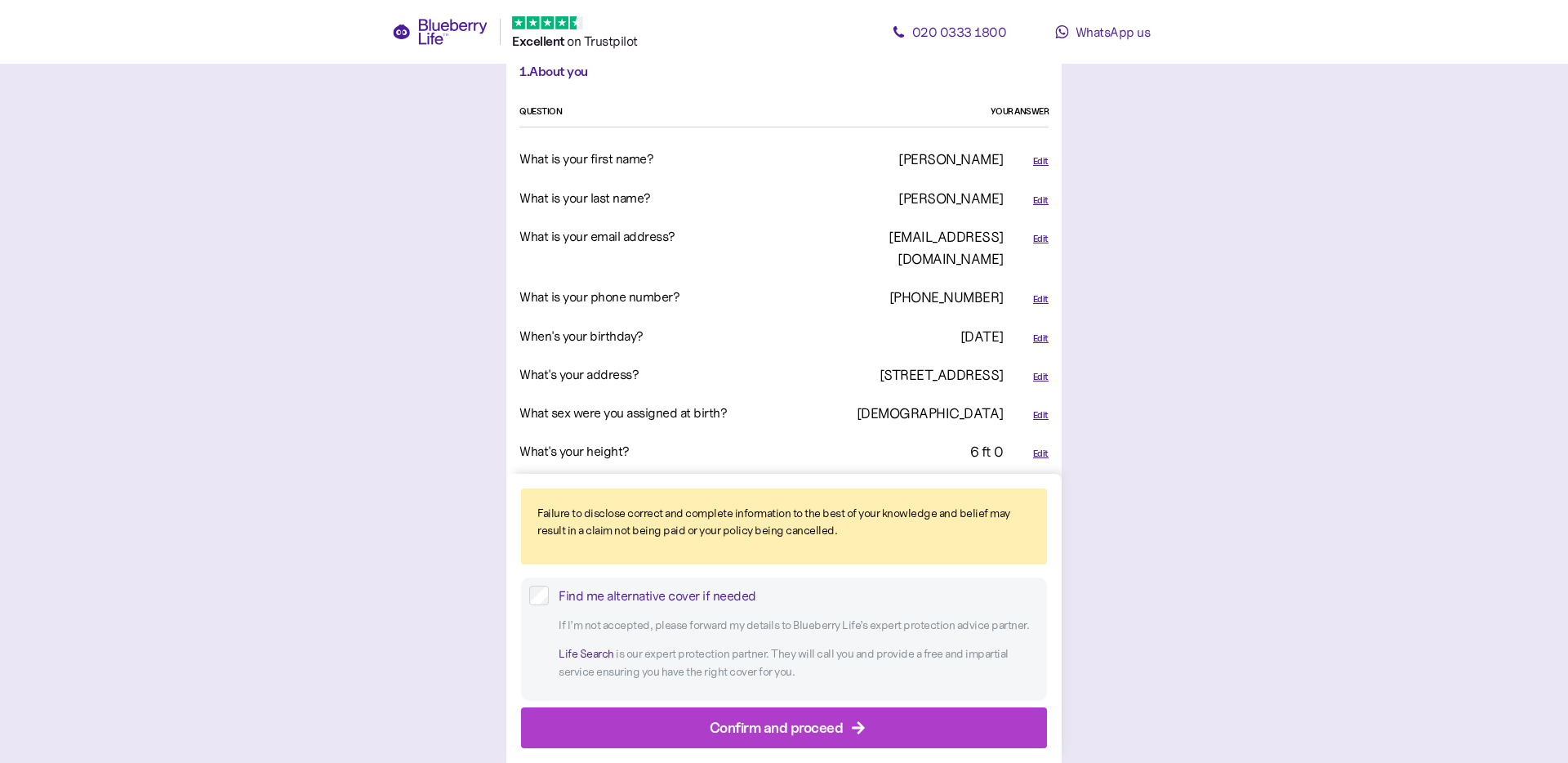
click at [787, 615] on div "Confirm and proceed" at bounding box center [777, 727] width 134 height 22
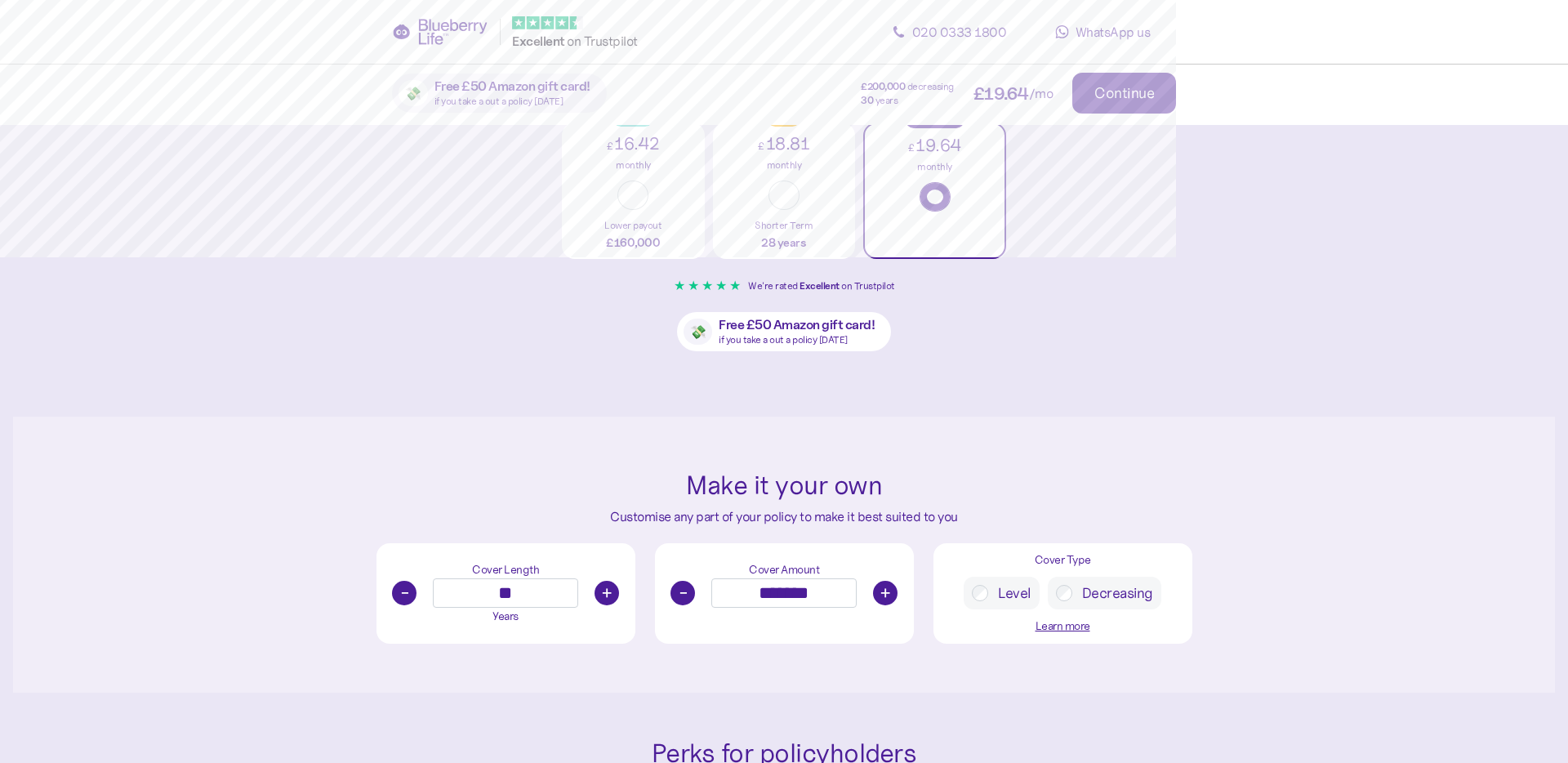
scroll to position [408, 0]
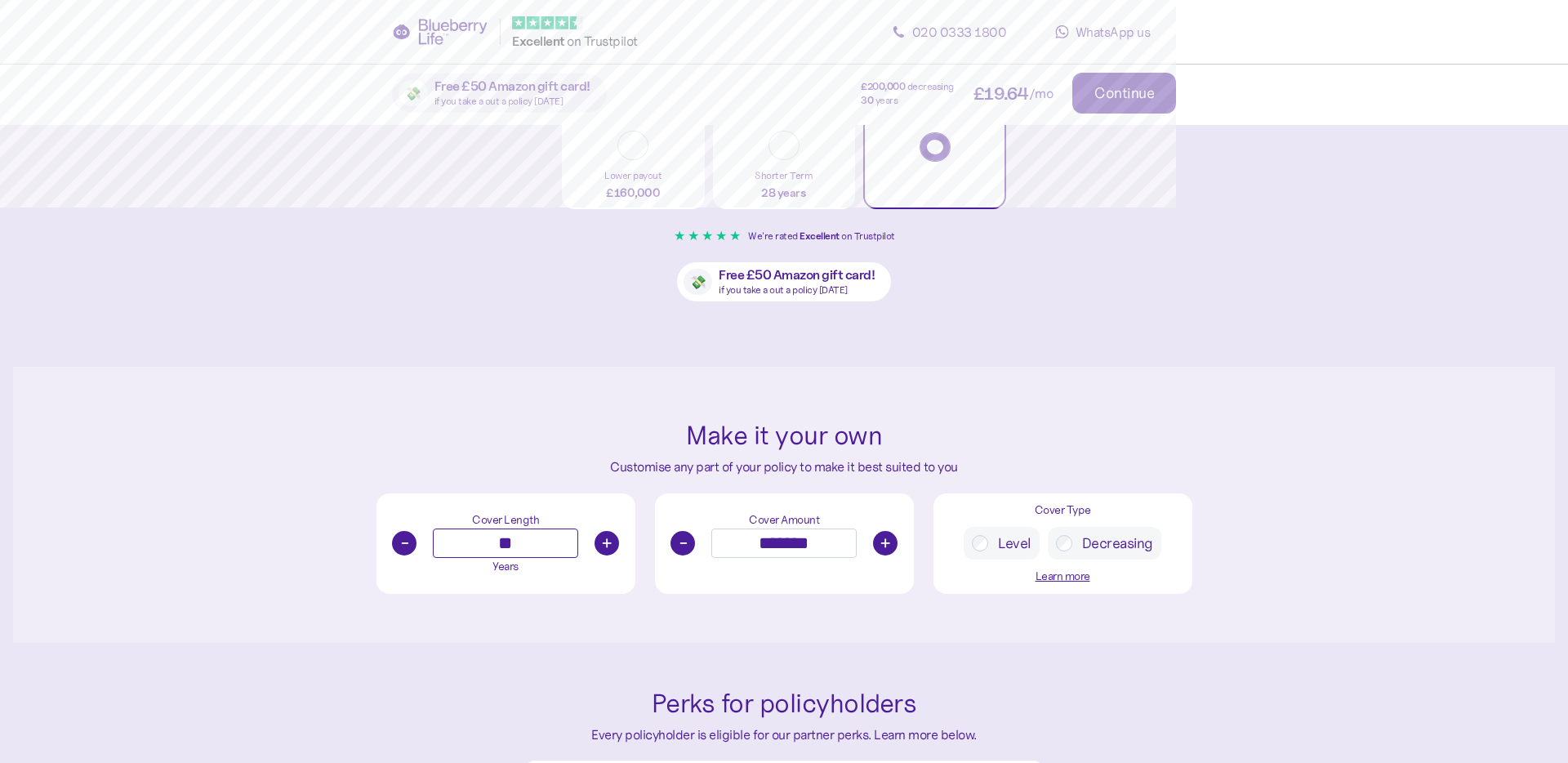
click at [534, 539] on input "**" at bounding box center [505, 543] width 146 height 30
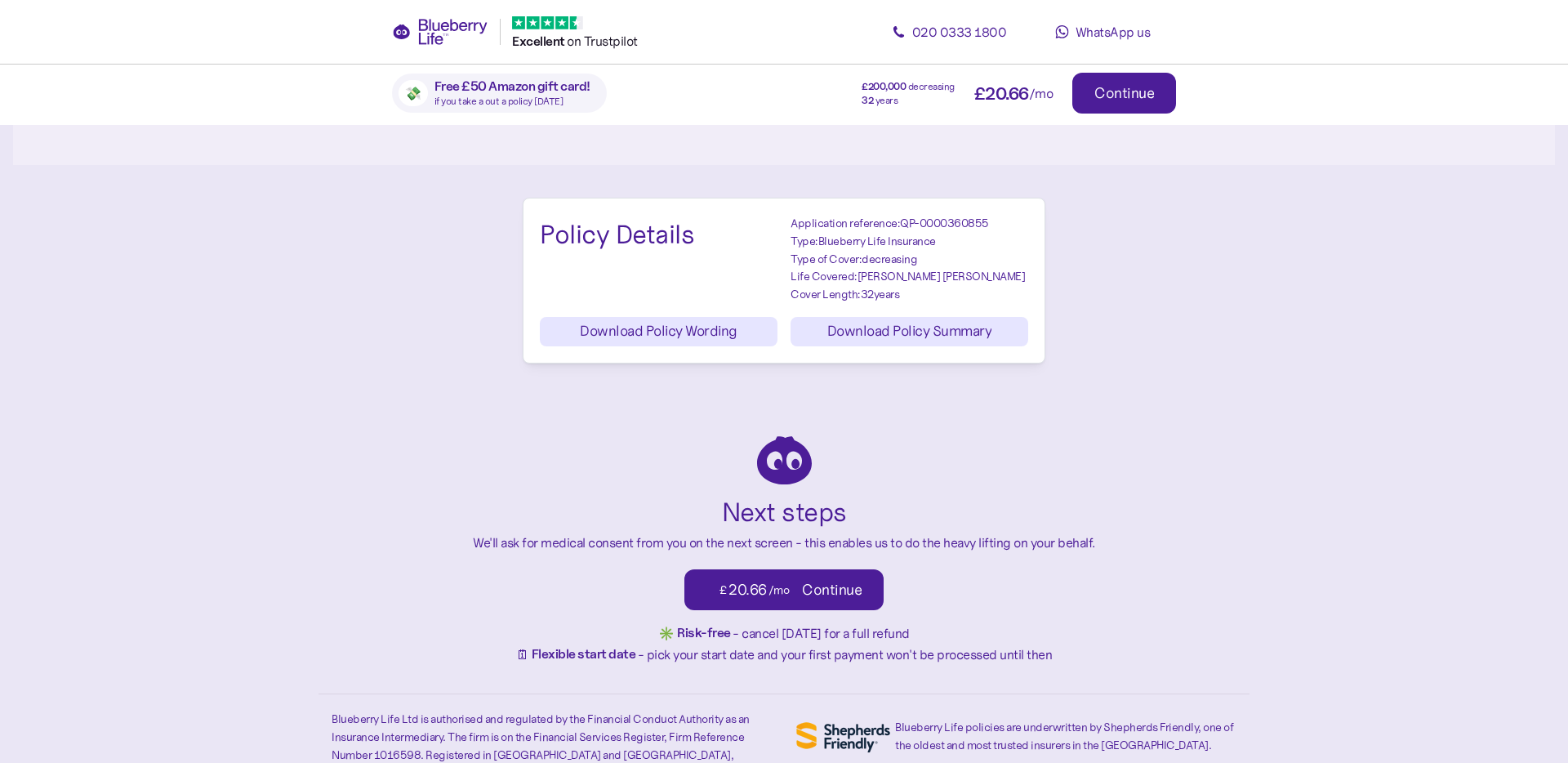
scroll to position [1940, 0]
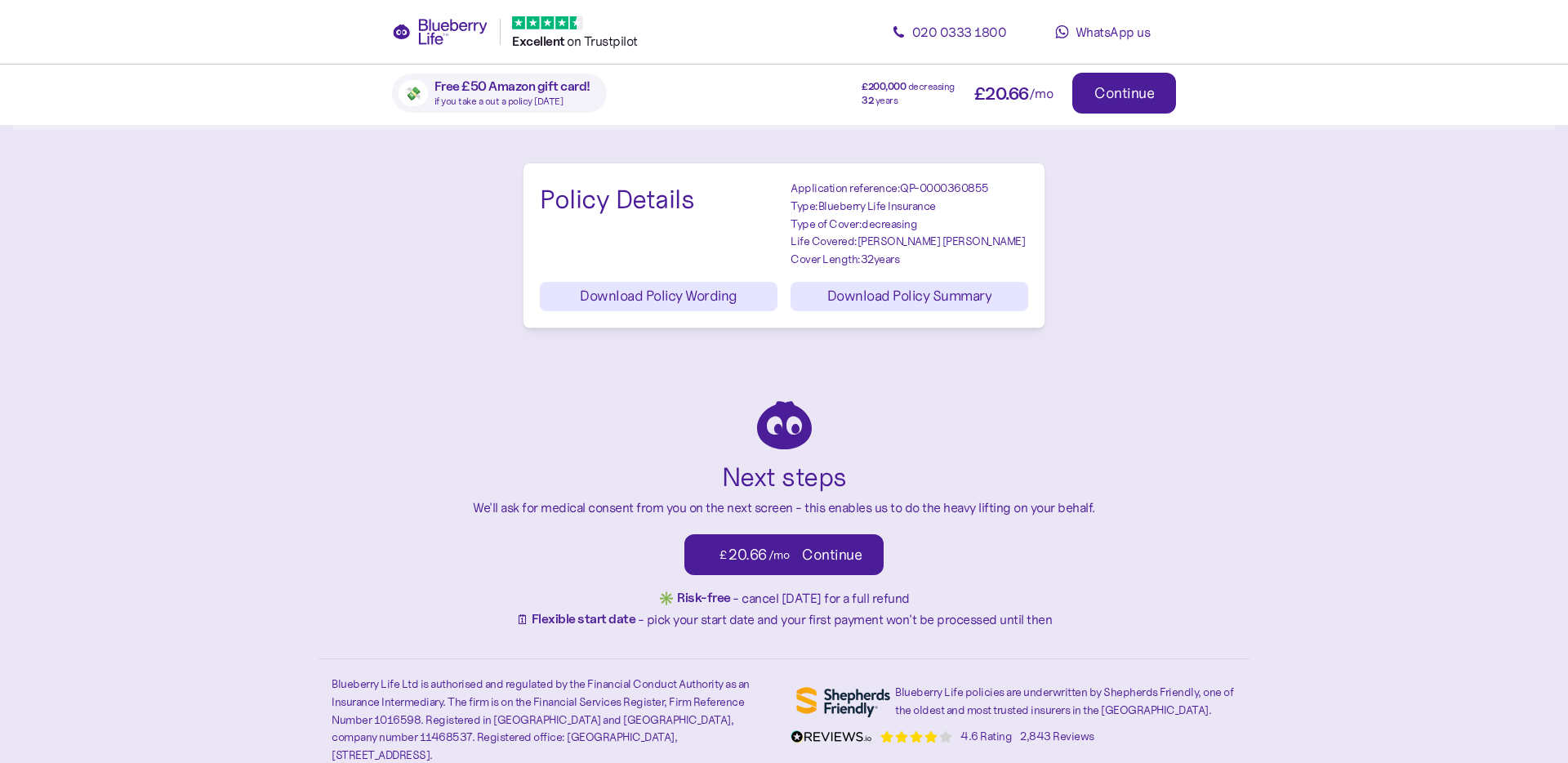
type input "**"
click at [755, 544] on div "£ 20.66 /mo" at bounding box center [754, 555] width 97 height 41
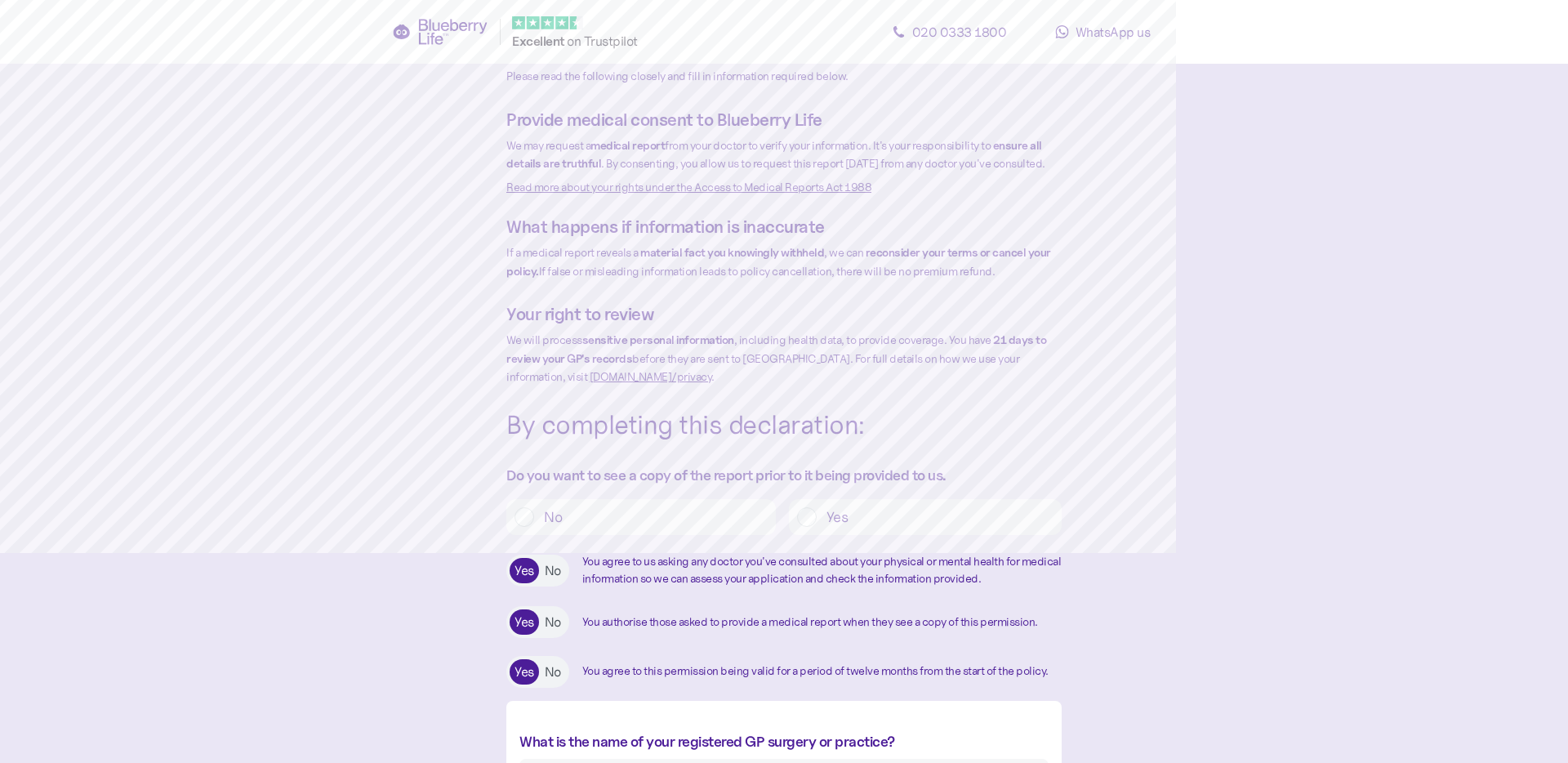
scroll to position [83, 0]
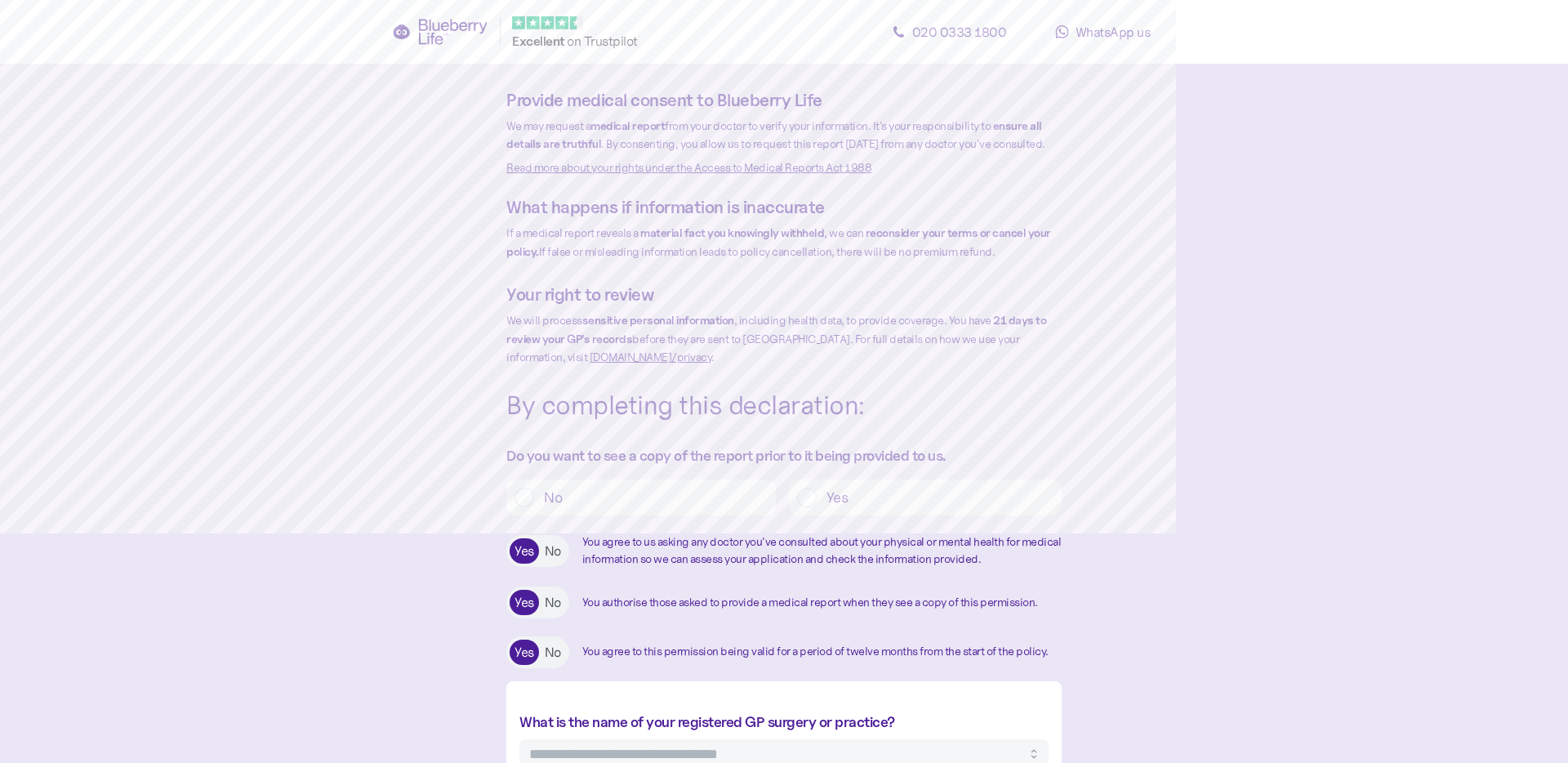
click at [713, 508] on label "No" at bounding box center [651, 497] width 234 height 19
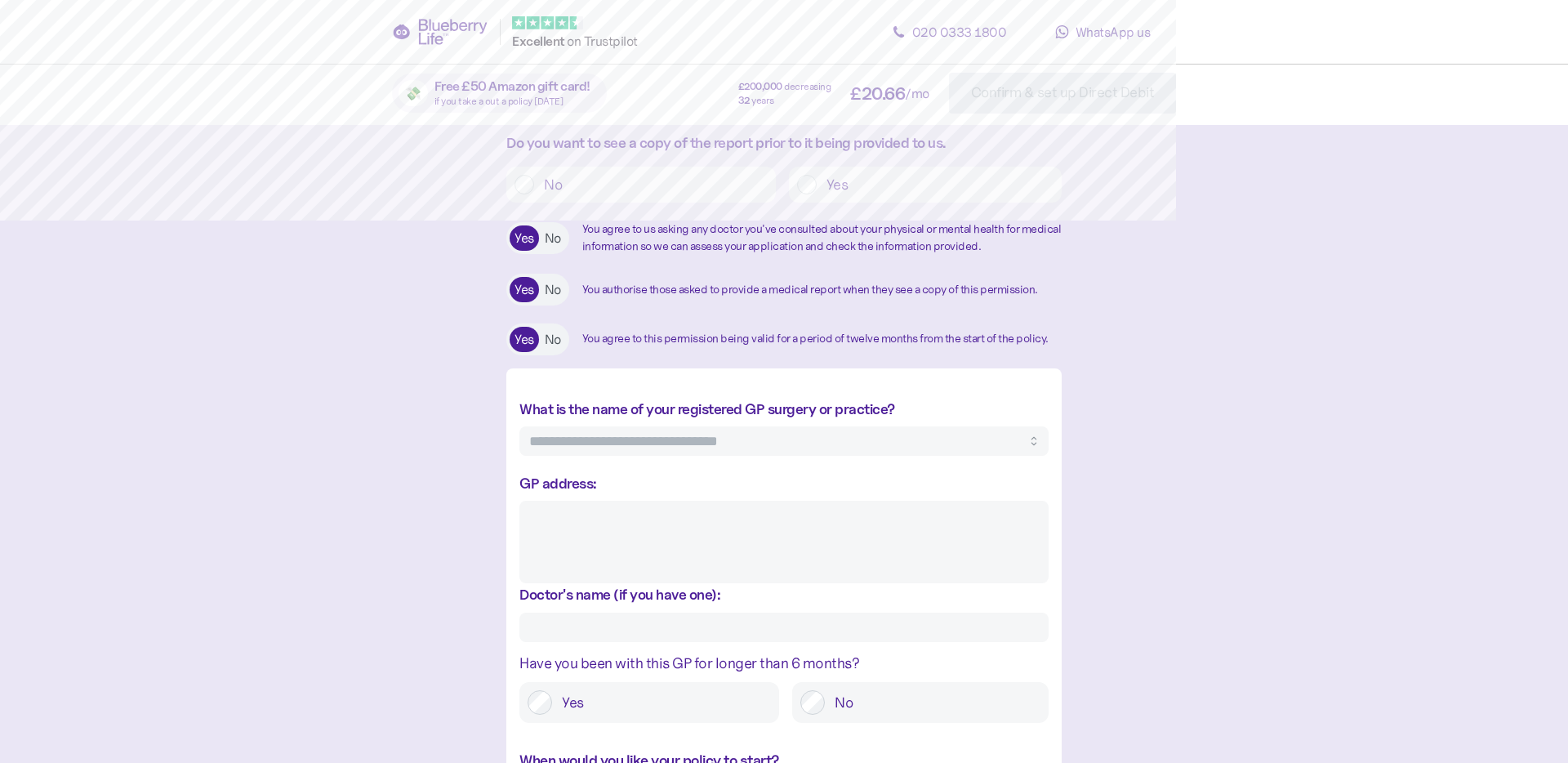
scroll to position [425, 0]
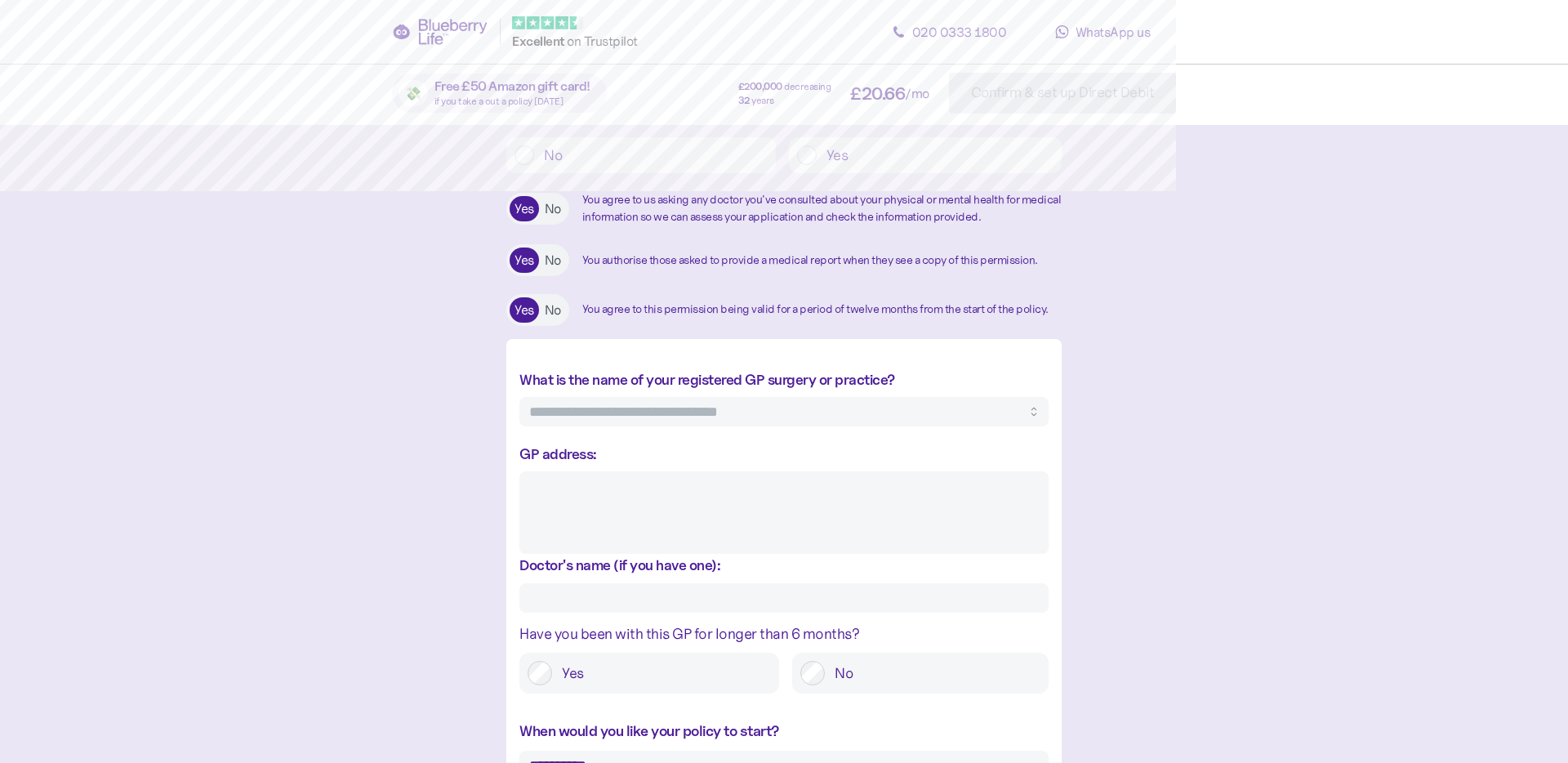
click at [705, 501] on textarea "GP address:" at bounding box center [784, 513] width 529 height 83
click at [583, 426] on input "What is the name of your registered GP surgery or practice?" at bounding box center [784, 412] width 529 height 30
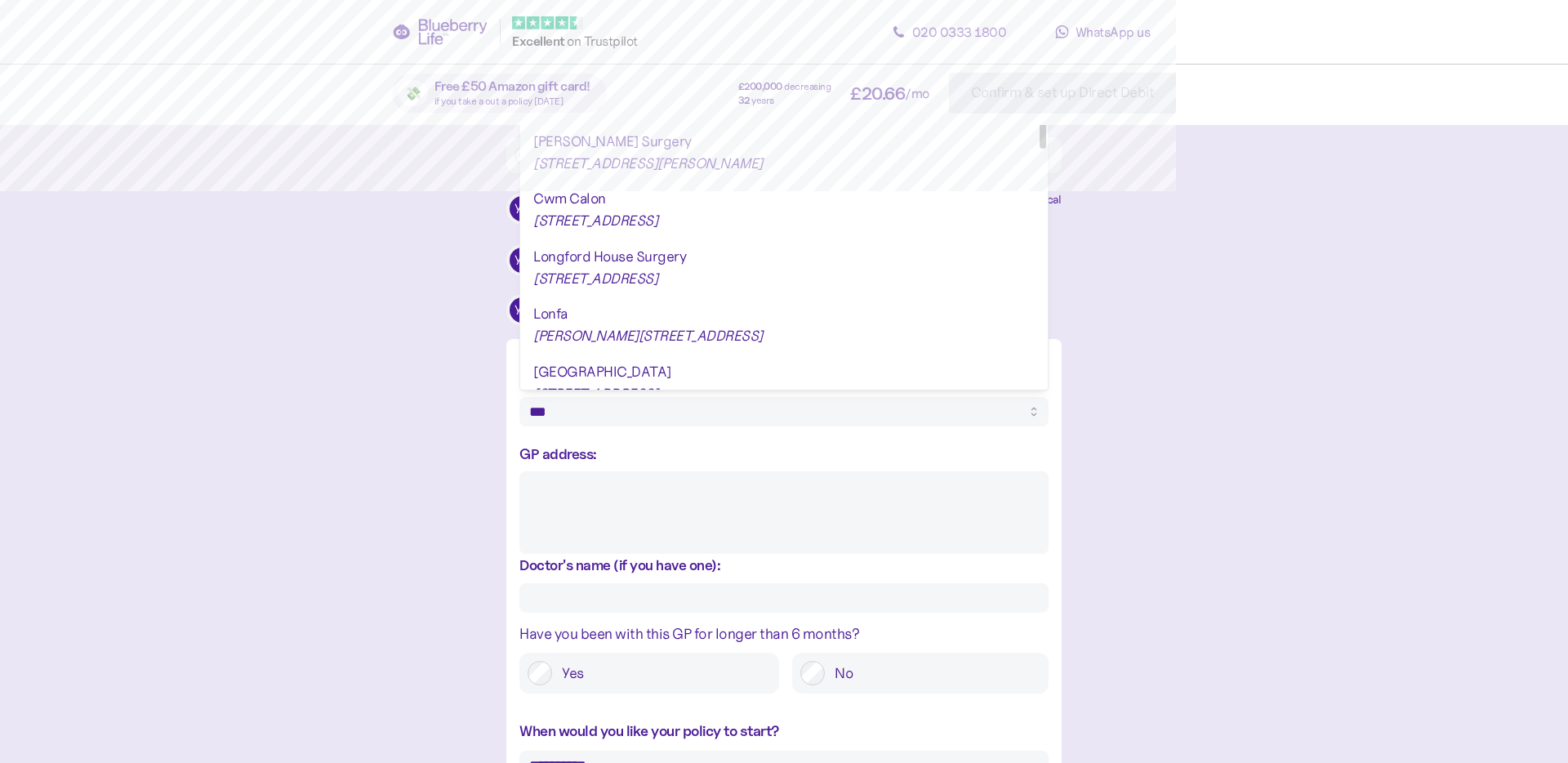
type input "***"
click at [567, 465] on label "GP address:" at bounding box center [558, 453] width 78 height 22
click at [567, 473] on textarea "GP address:" at bounding box center [784, 513] width 529 height 83
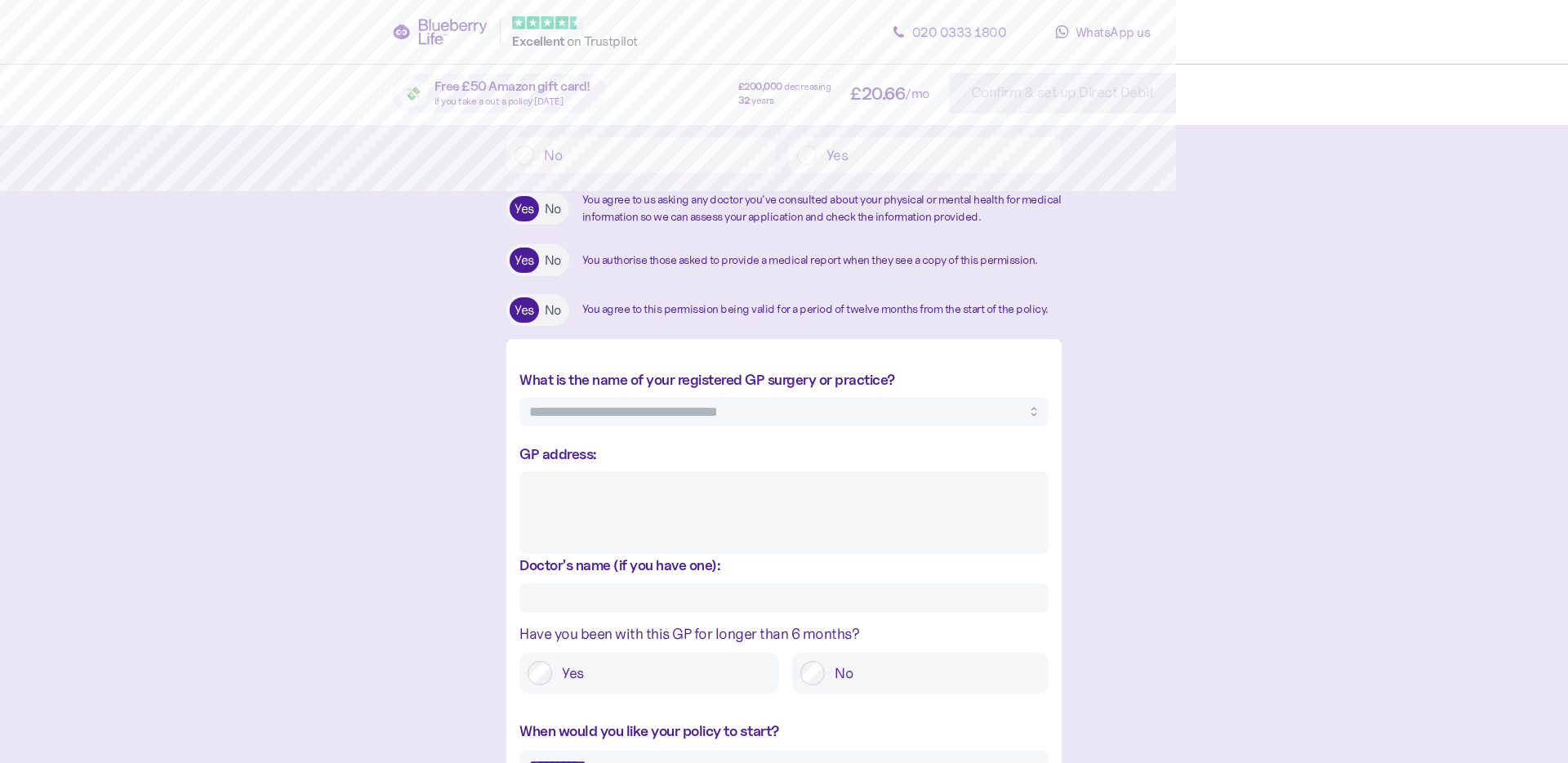
click at [565, 507] on textarea "GP address:" at bounding box center [784, 513] width 529 height 83
paste textarea "**********"
type textarea "*"
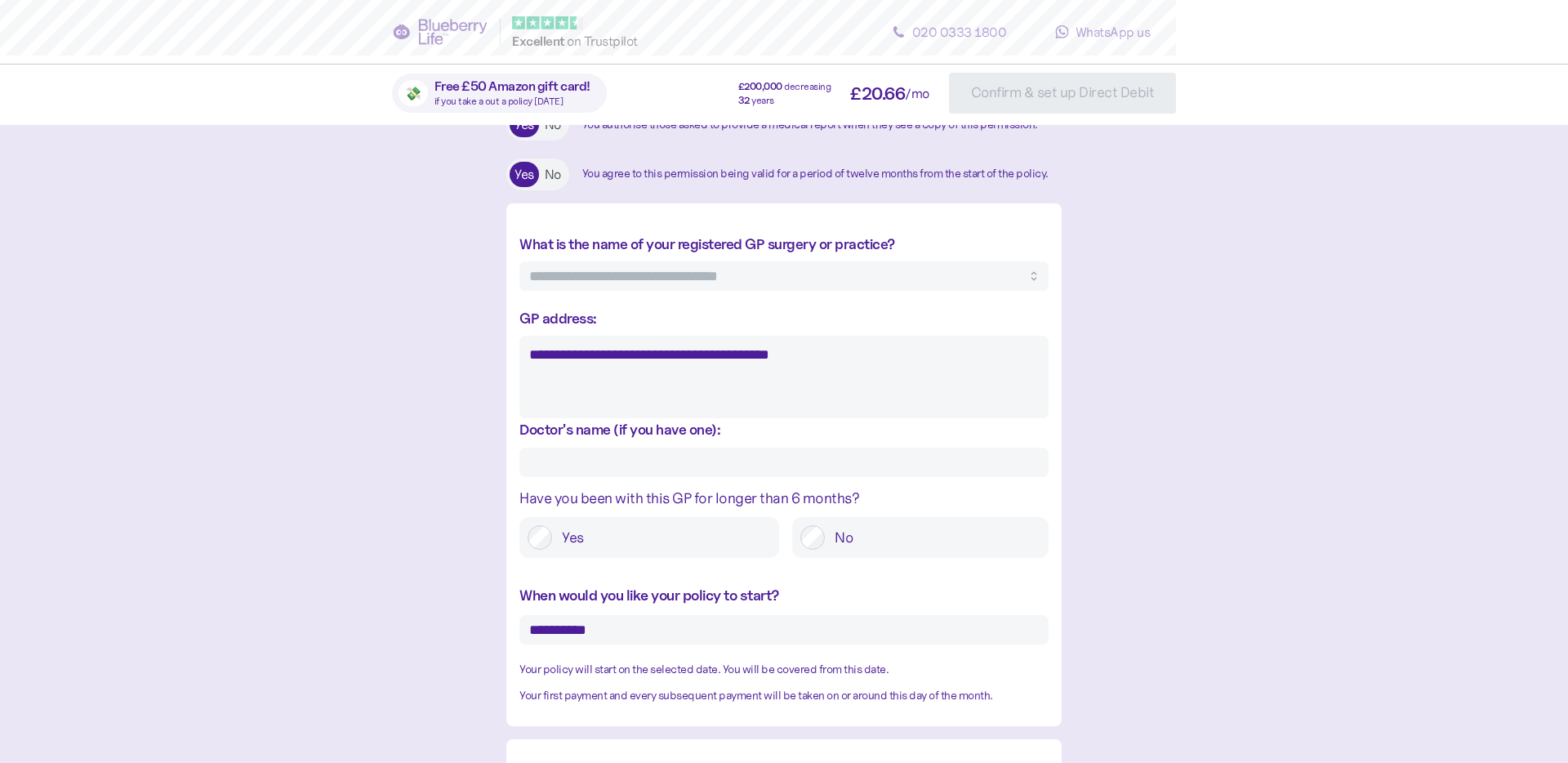
scroll to position [579, 0]
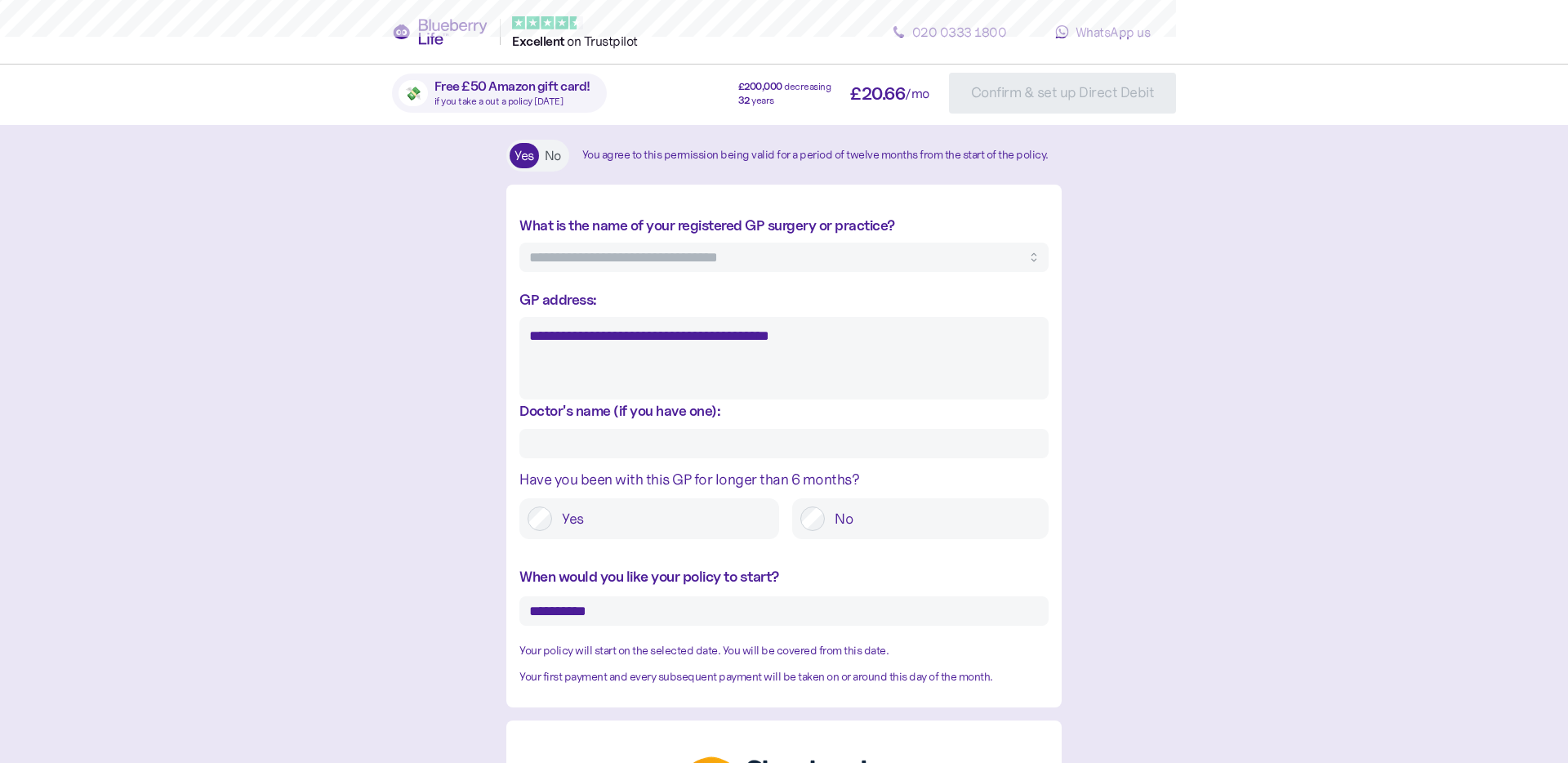
type textarea "**********"
click at [638, 531] on label "Yes" at bounding box center [661, 519] width 219 height 24
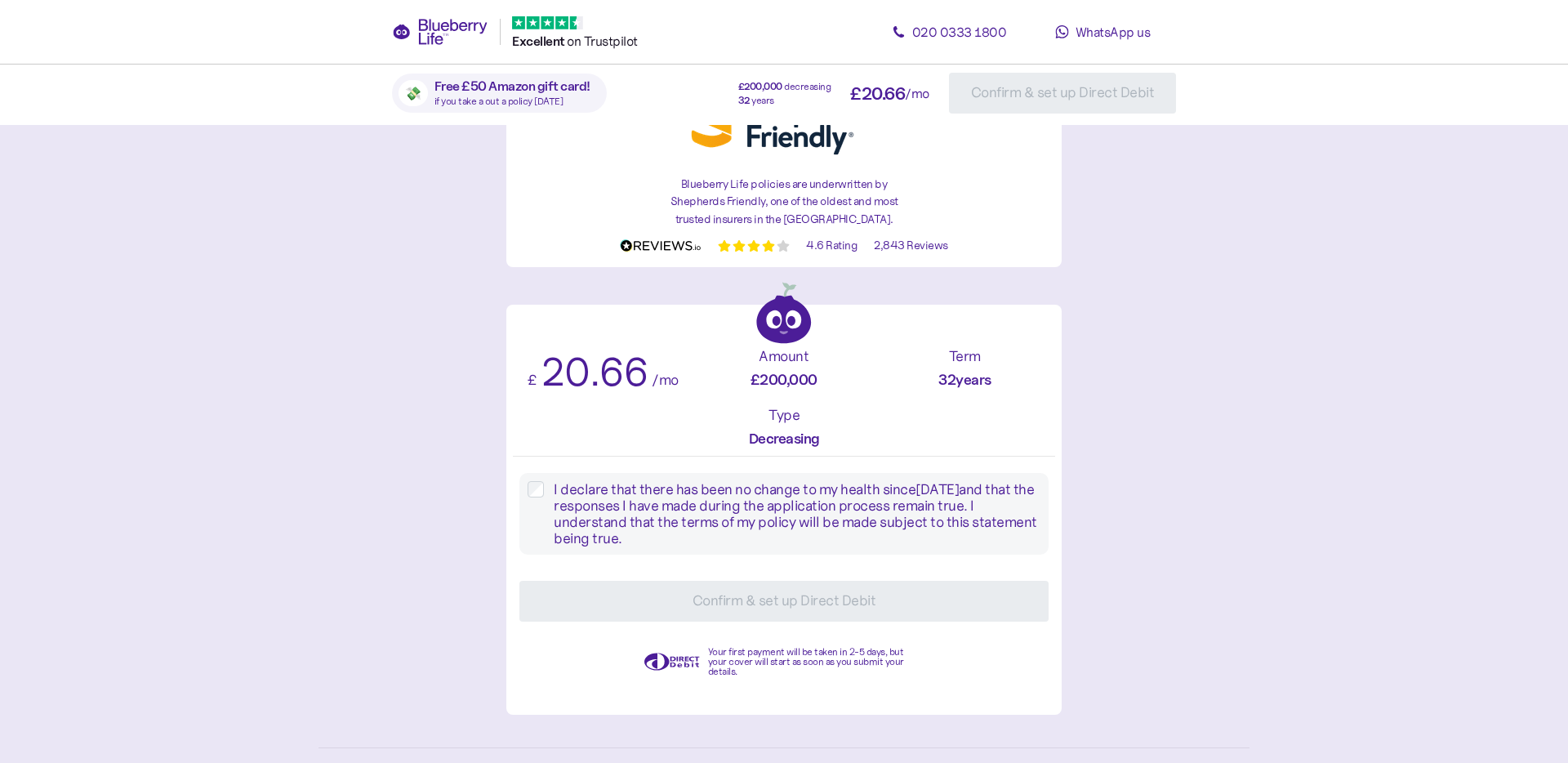
scroll to position [1348, 0]
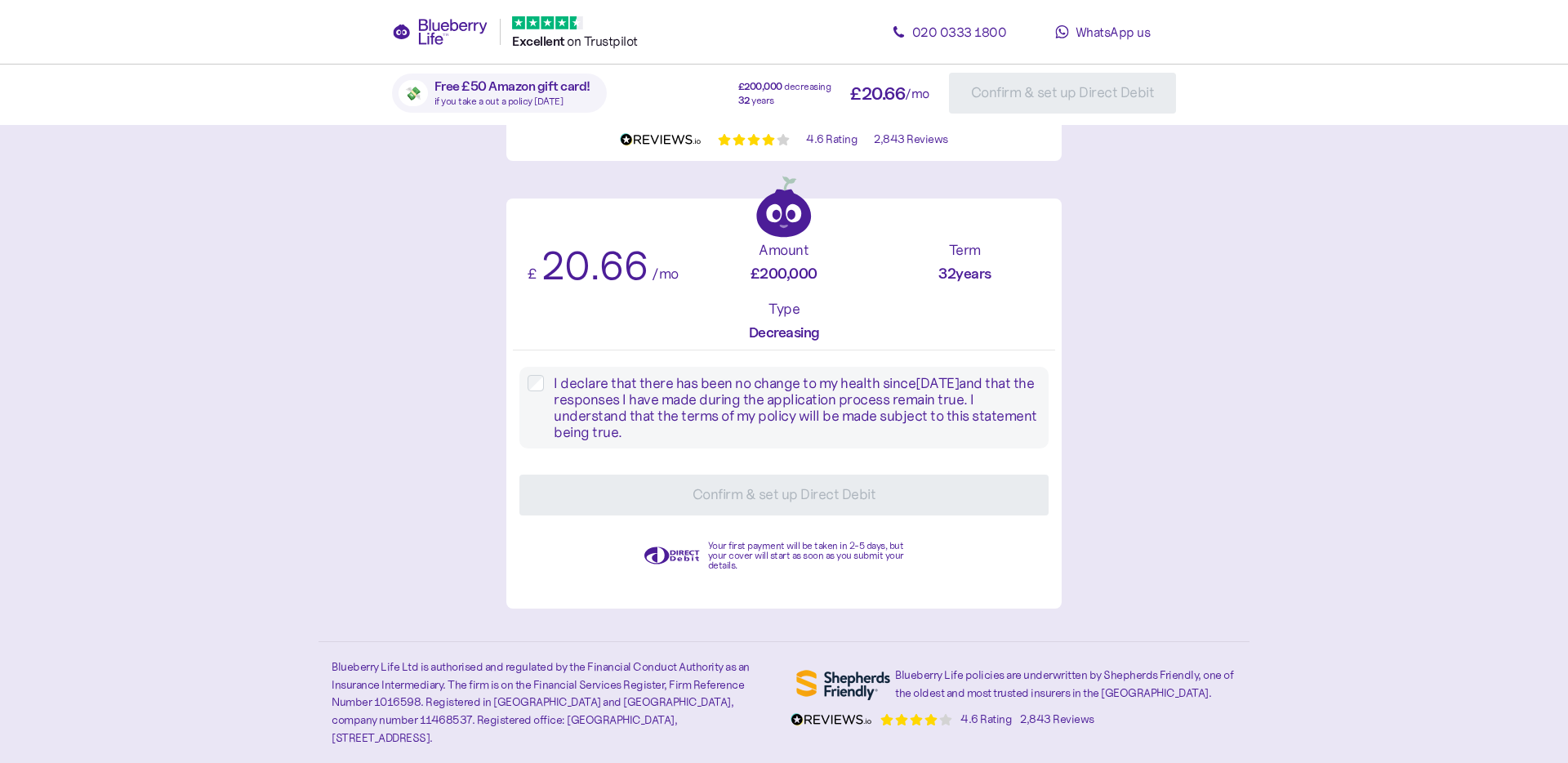
click at [582, 411] on label "I declare that there has been no change to my health since [DATE] and that the …" at bounding box center [792, 407] width 497 height 65
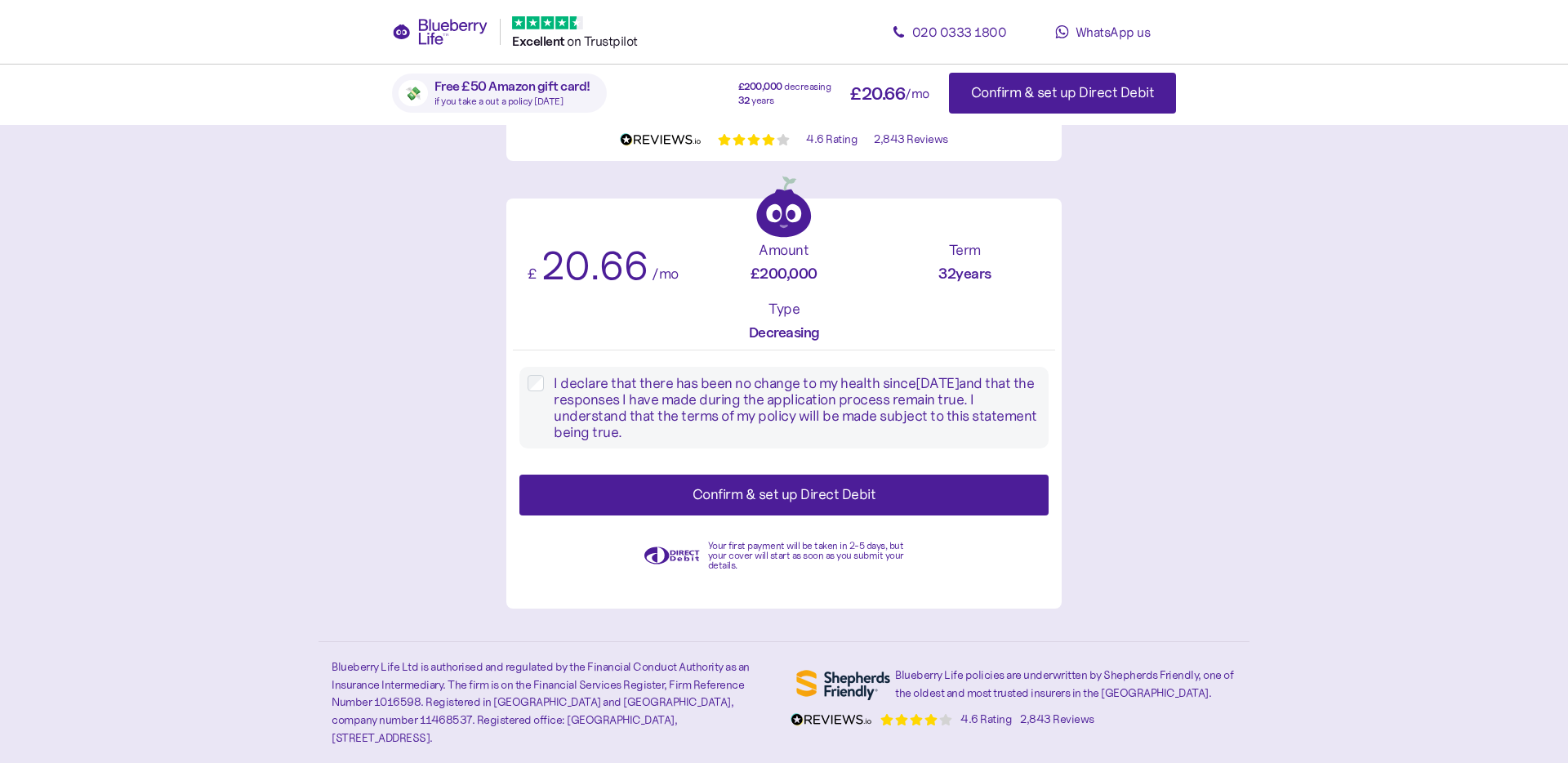
scroll to position [1347, 0]
click at [697, 496] on span "Confirm & set up Direct Debit" at bounding box center [784, 495] width 184 height 39
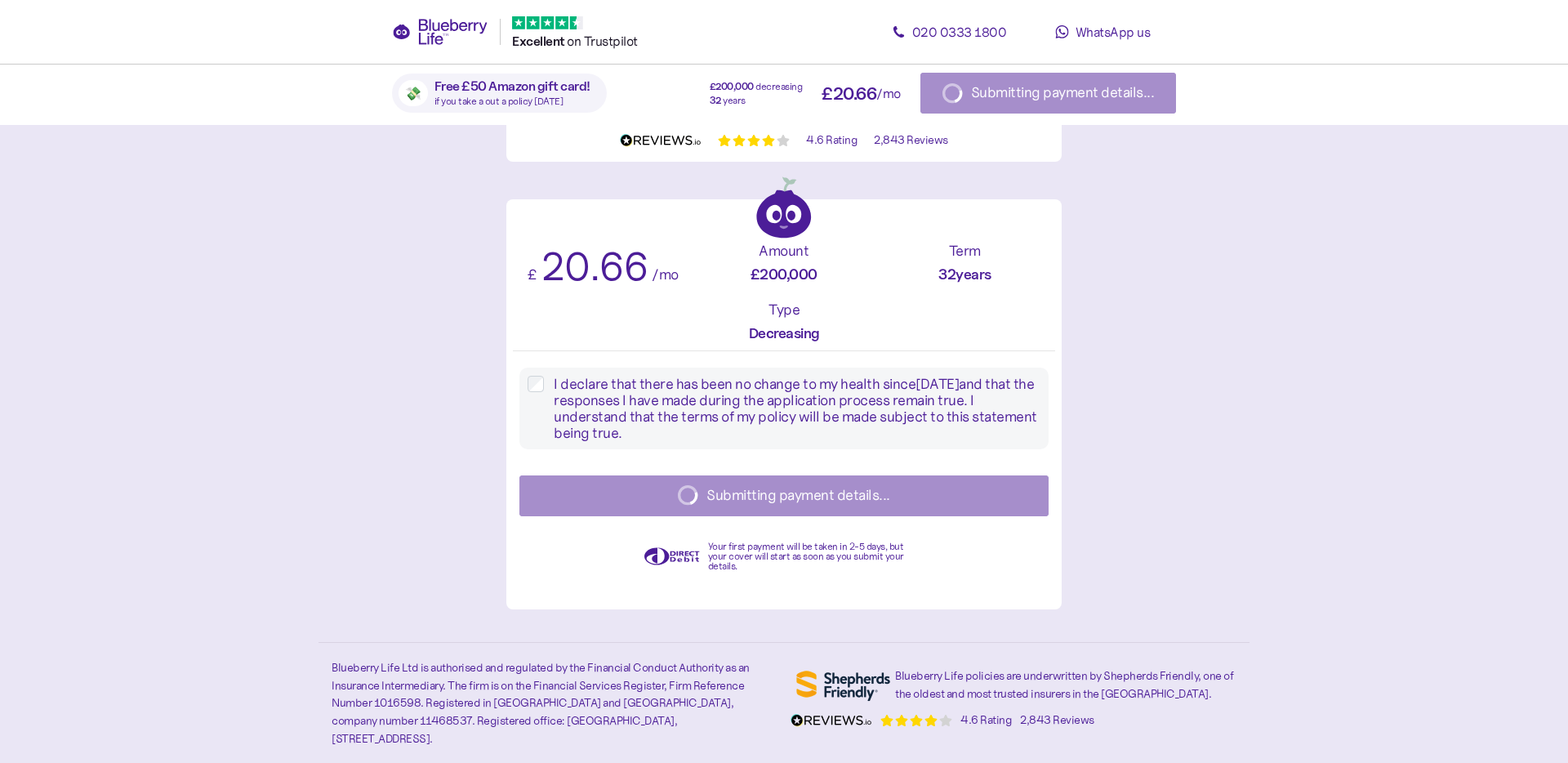
type textarea "*"
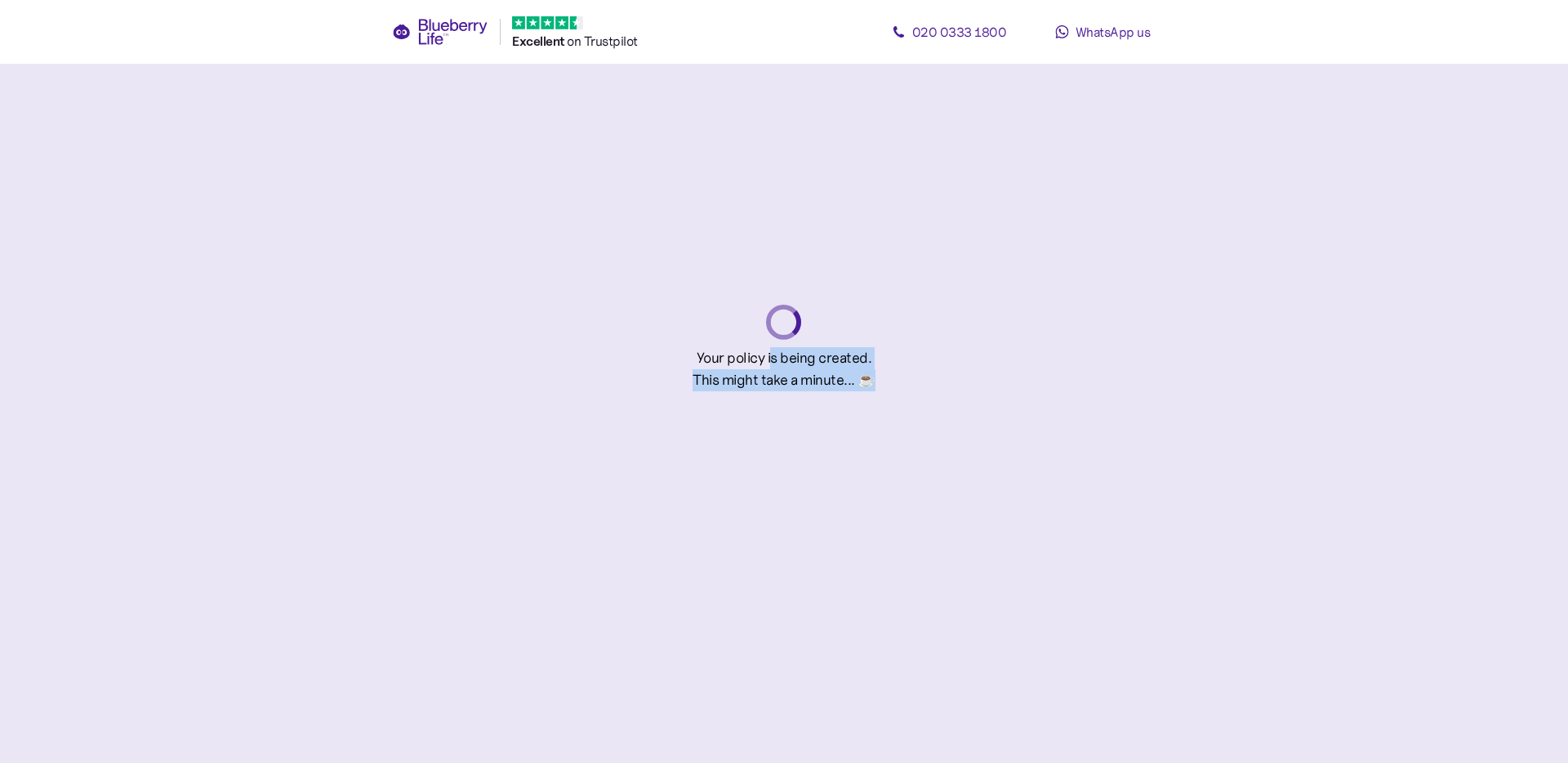
drag, startPoint x: 883, startPoint y: 381, endPoint x: 771, endPoint y: 354, distance: 115.2
click at [771, 354] on div "Your policy is being created. This might take a minute... ☕️" at bounding box center [784, 430] width 891 height 666
click at [818, 351] on div "Your policy is being created." at bounding box center [784, 358] width 175 height 22
